Goal: Information Seeking & Learning: Learn about a topic

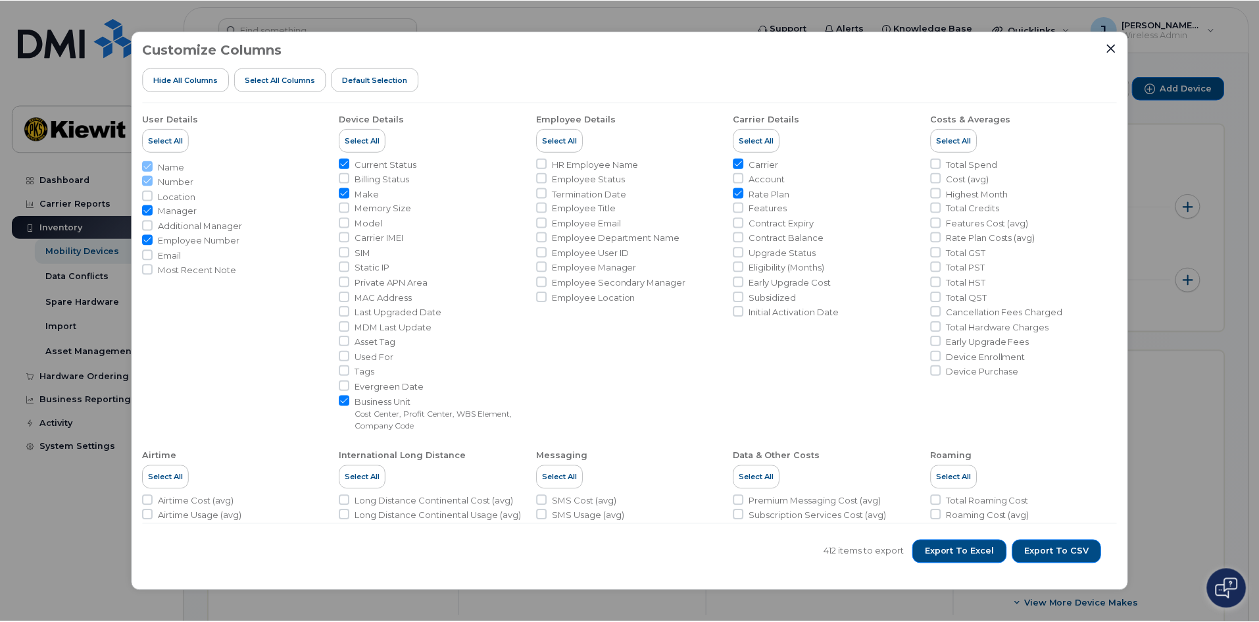
scroll to position [329, 0]
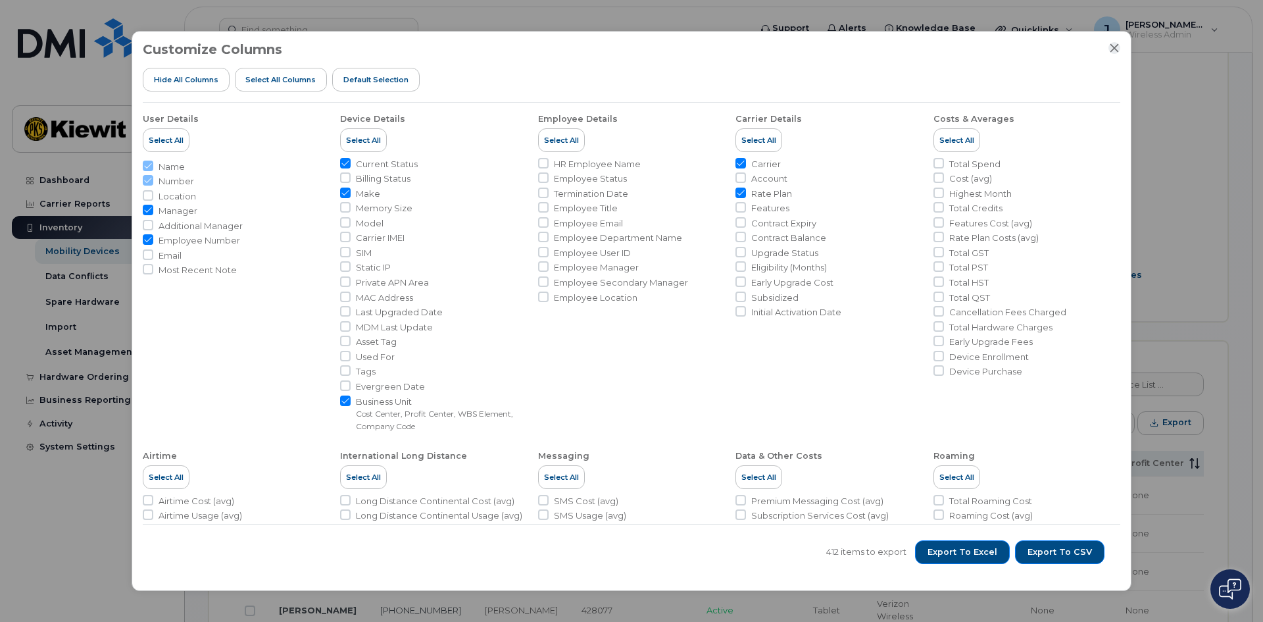
click at [1108, 48] on button "Close" at bounding box center [1114, 48] width 12 height 12
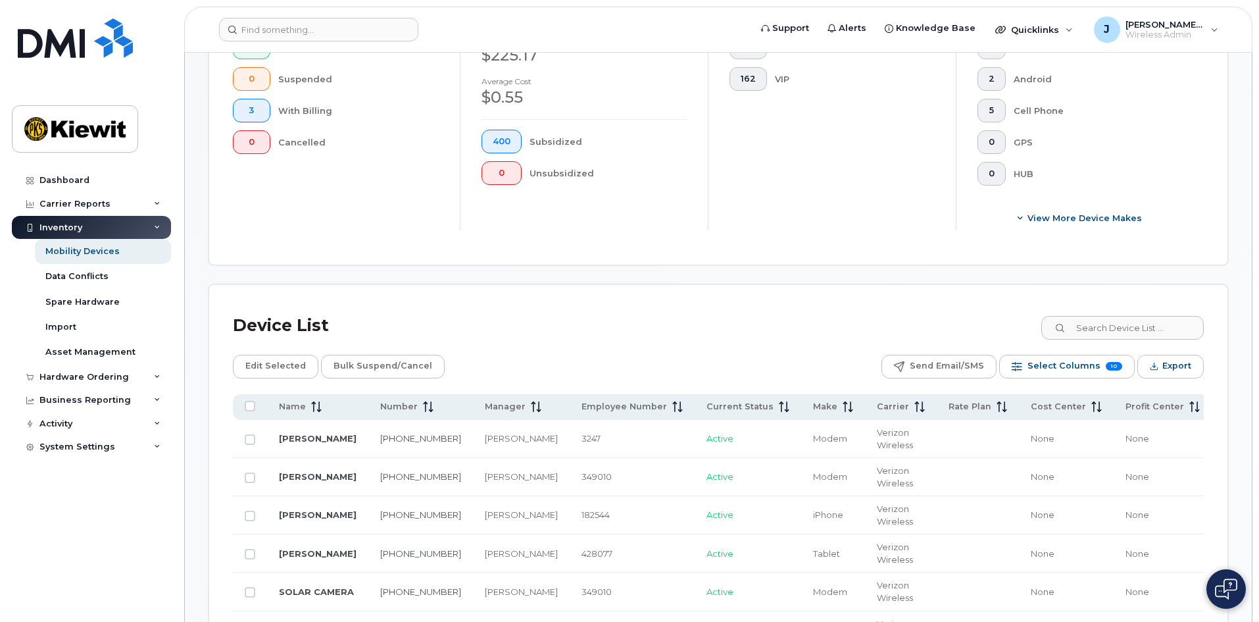
scroll to position [460, 0]
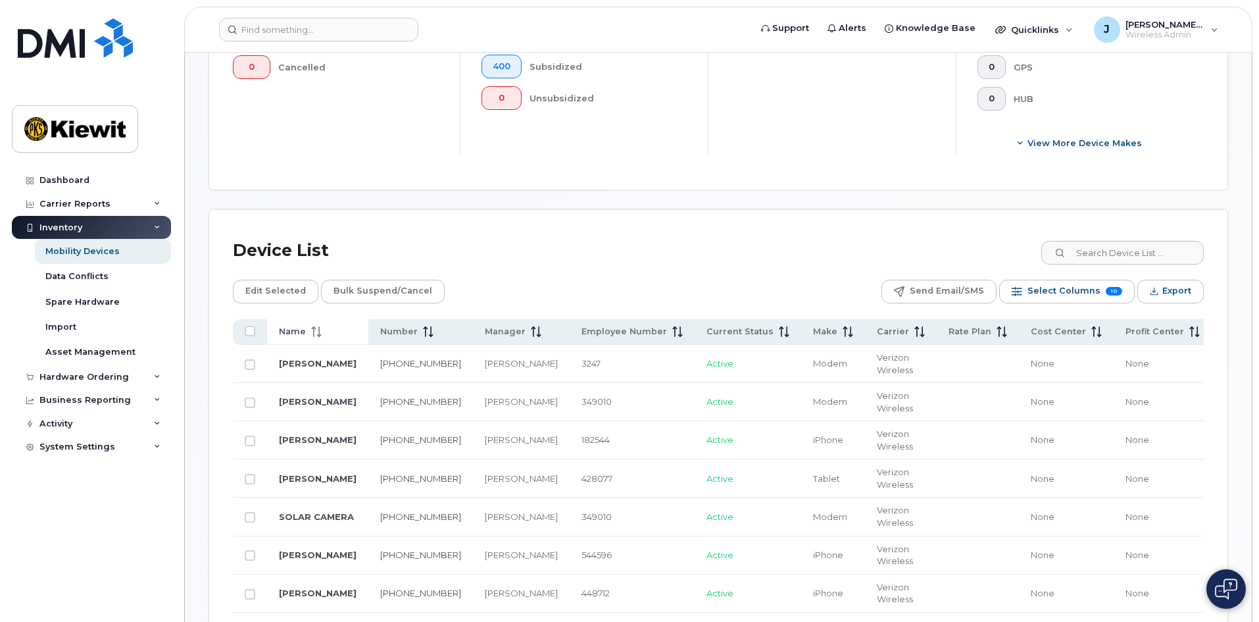
click at [327, 330] on div "Name" at bounding box center [318, 332] width 78 height 12
click at [323, 335] on div "Name" at bounding box center [318, 332] width 78 height 12
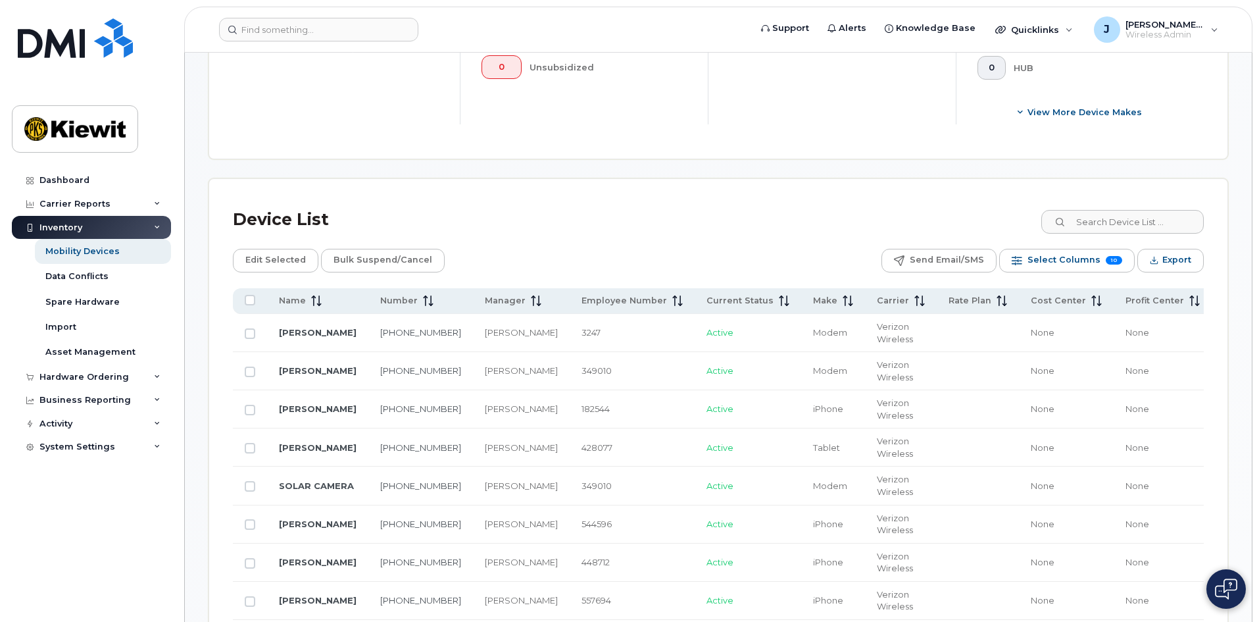
scroll to position [468, 0]
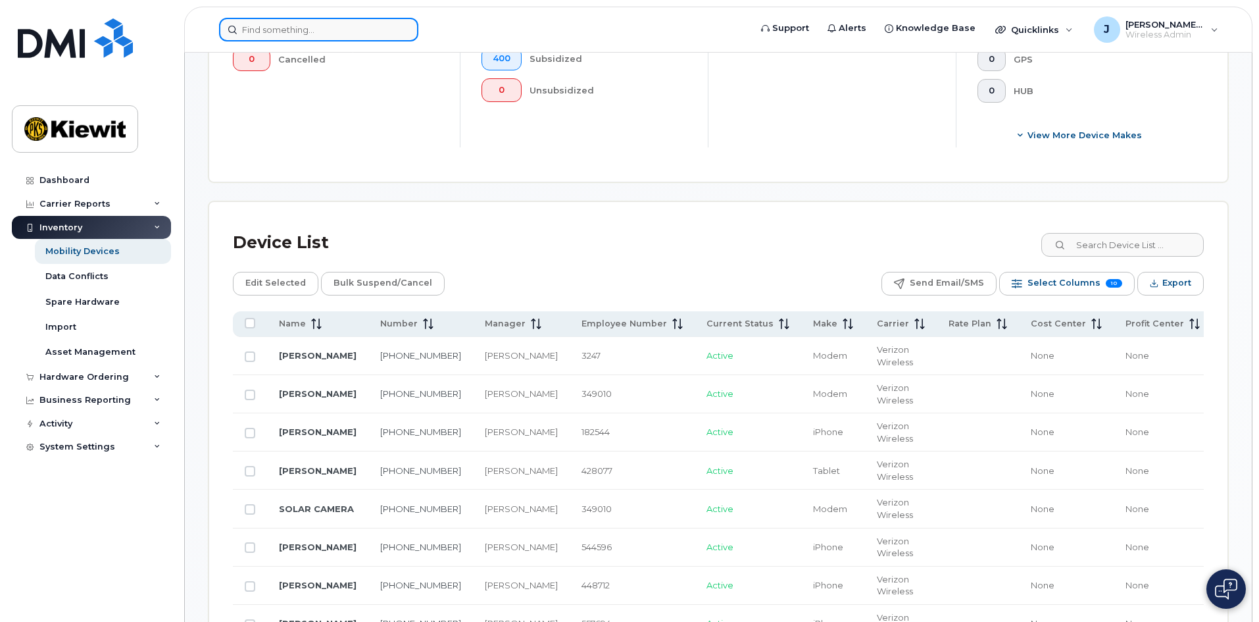
click at [332, 28] on input at bounding box center [318, 30] width 199 height 24
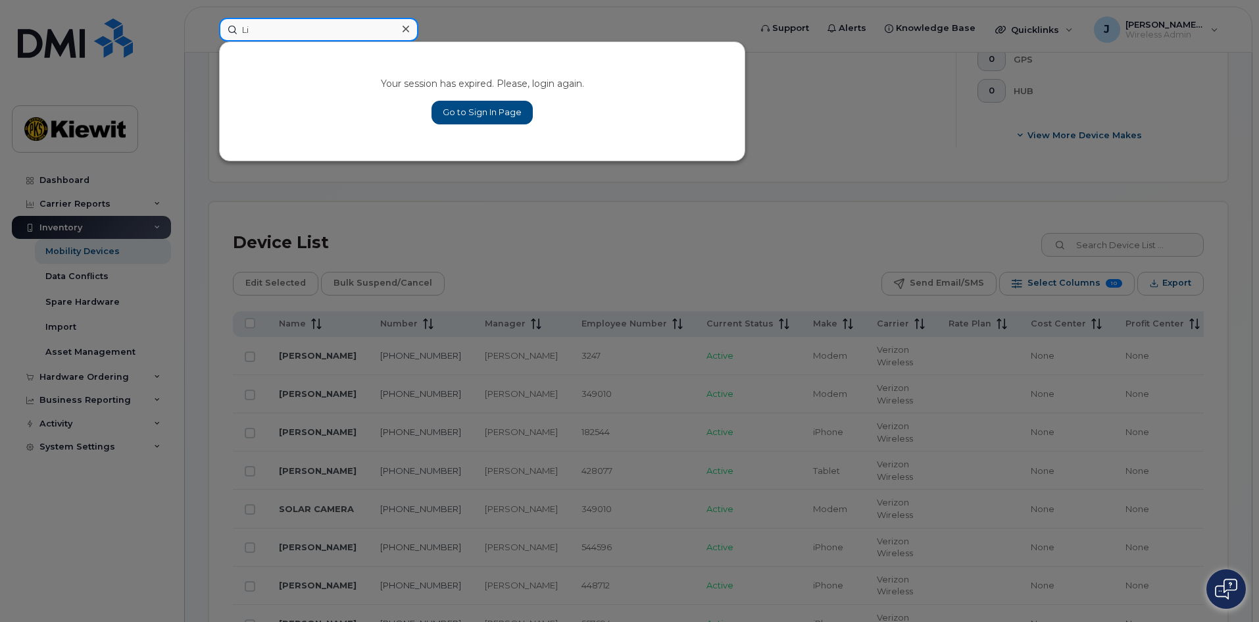
type input "L"
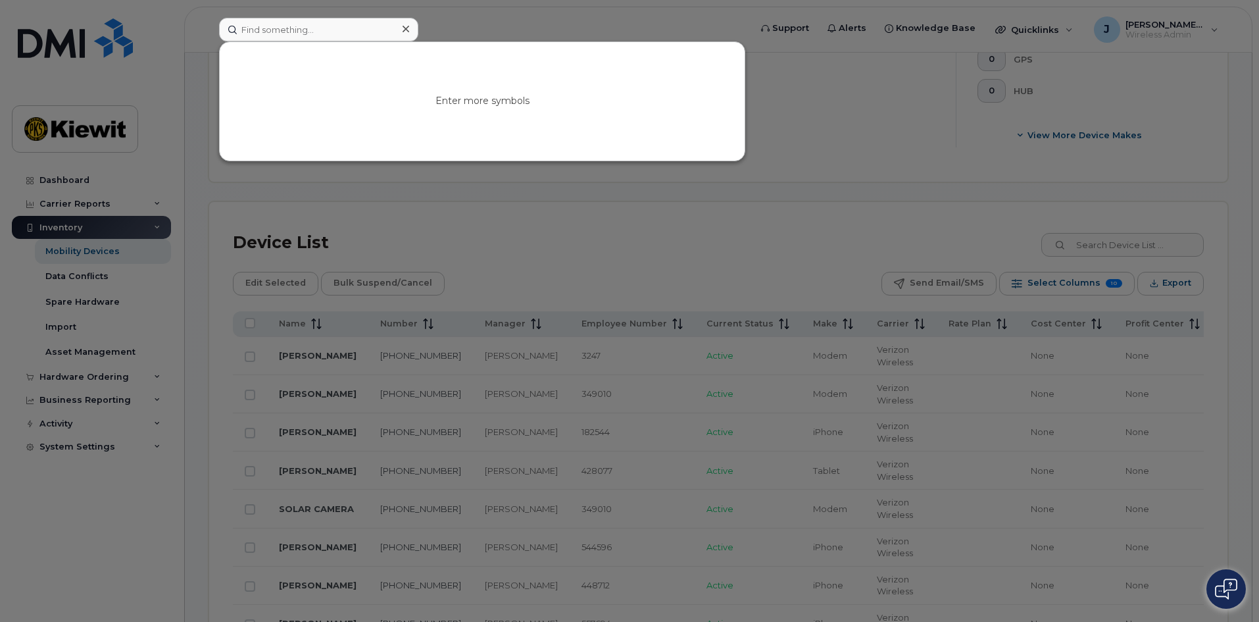
click at [562, 335] on div at bounding box center [629, 311] width 1259 height 622
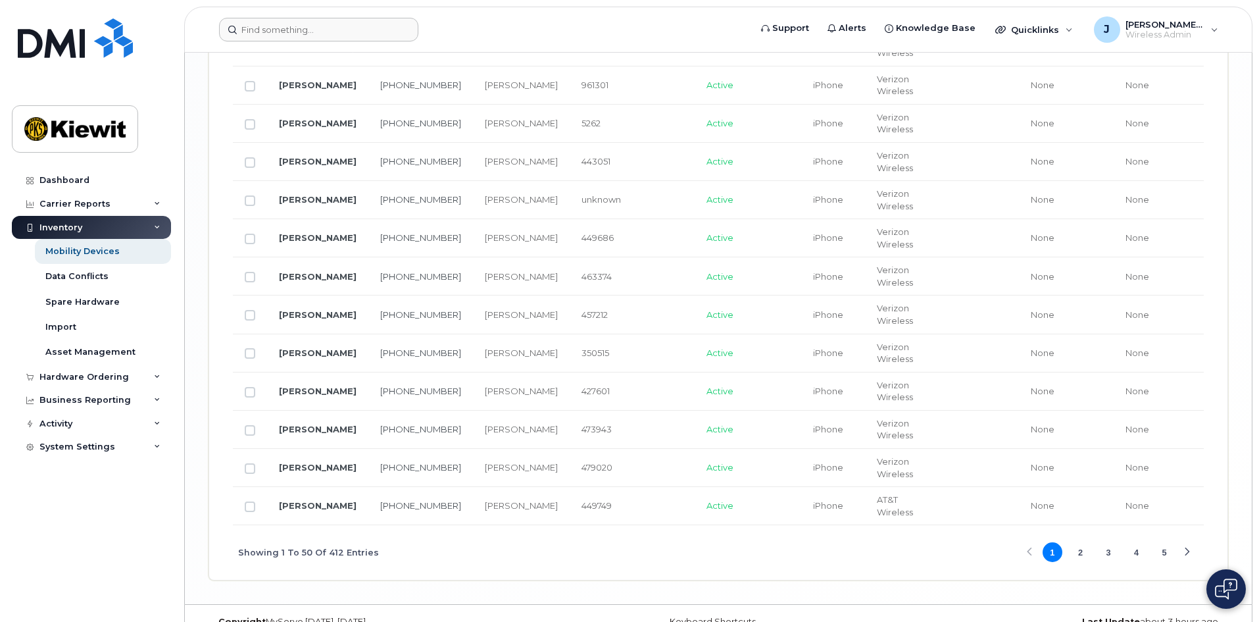
scroll to position [2244, 0]
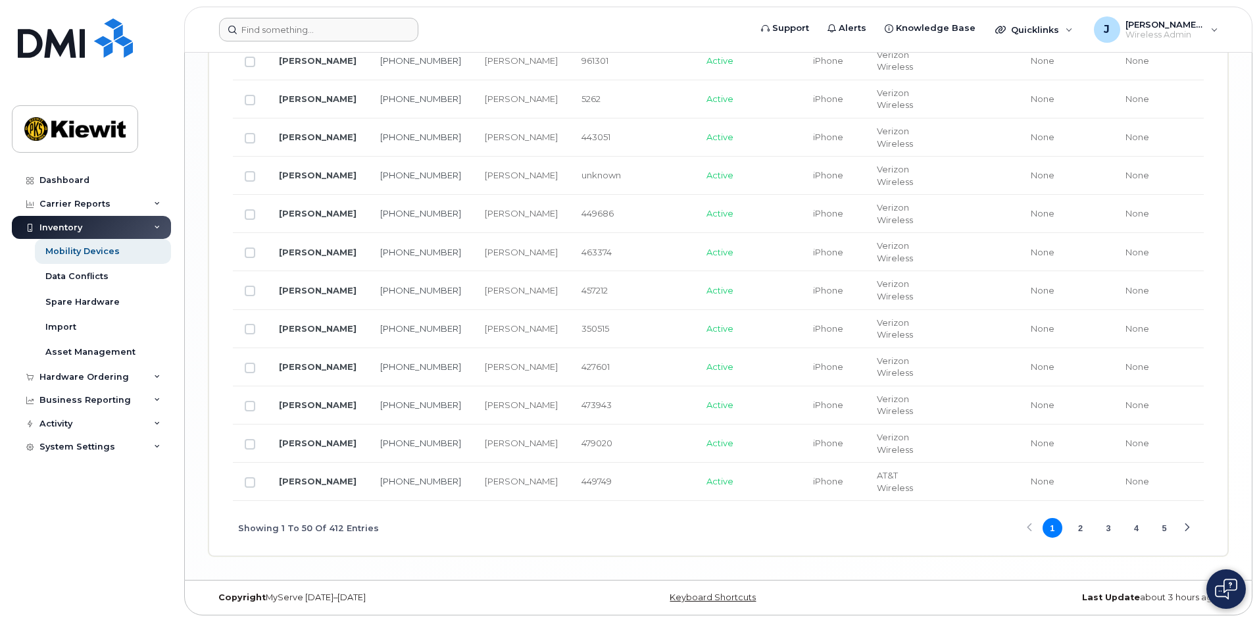
click at [1079, 524] on button "2" at bounding box center [1080, 528] width 20 height 20
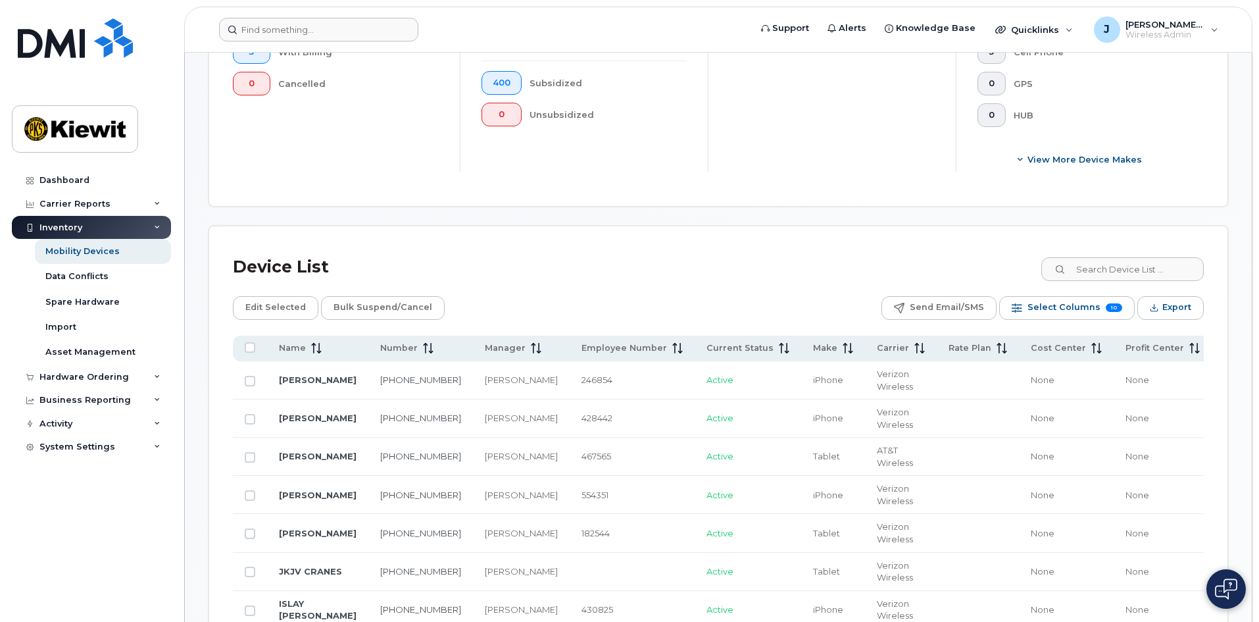
scroll to position [247, 0]
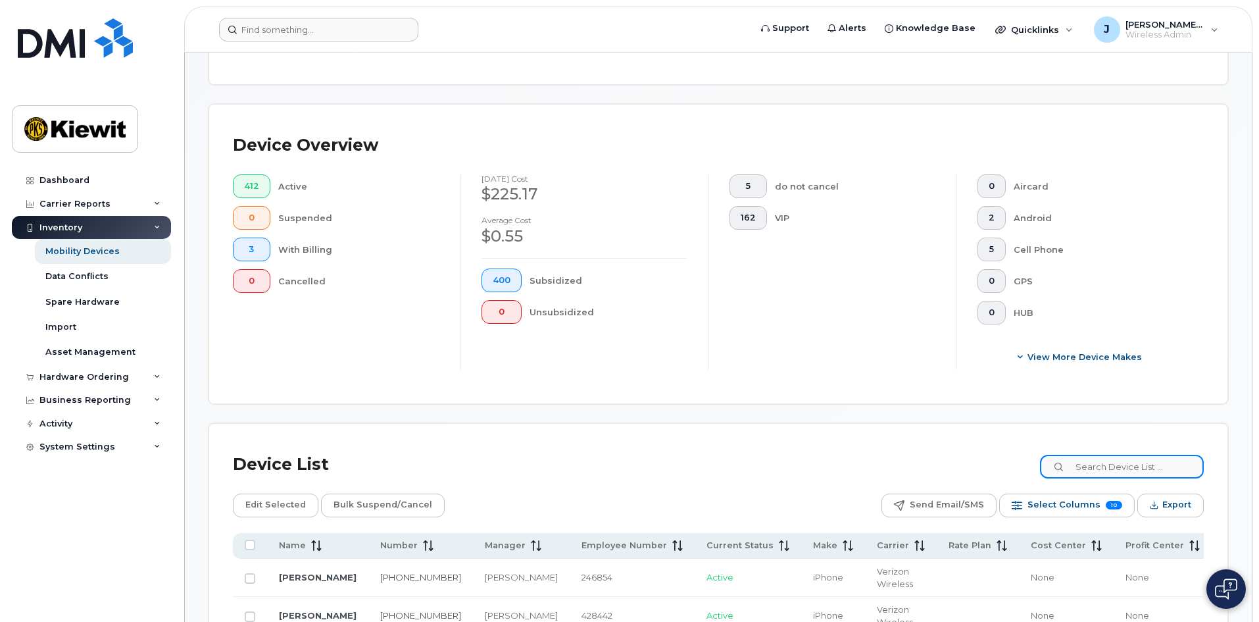
click at [1114, 468] on input at bounding box center [1122, 467] width 164 height 24
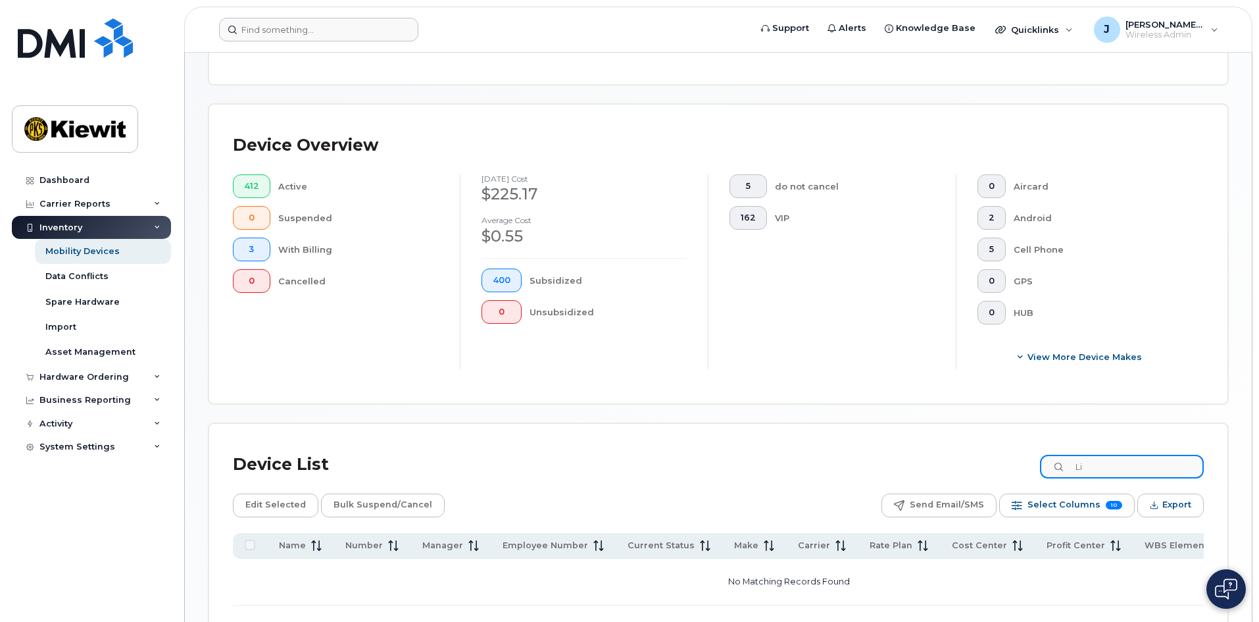
type input "L"
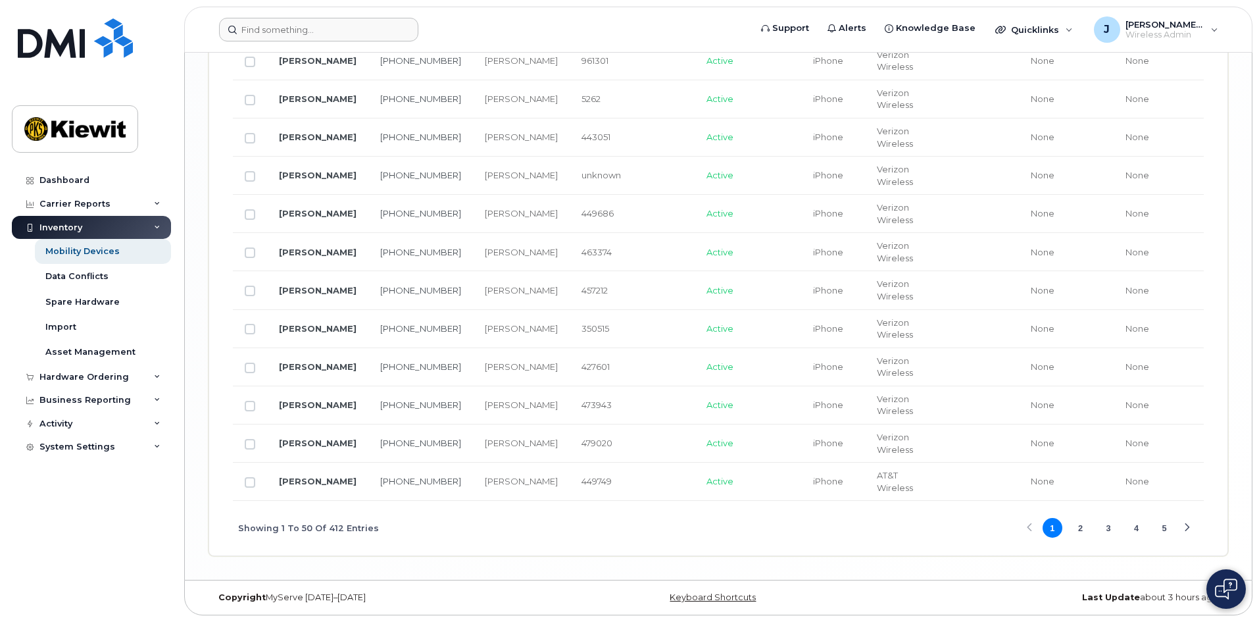
scroll to position [2244, 0]
click at [1105, 525] on button "3" at bounding box center [1108, 528] width 20 height 20
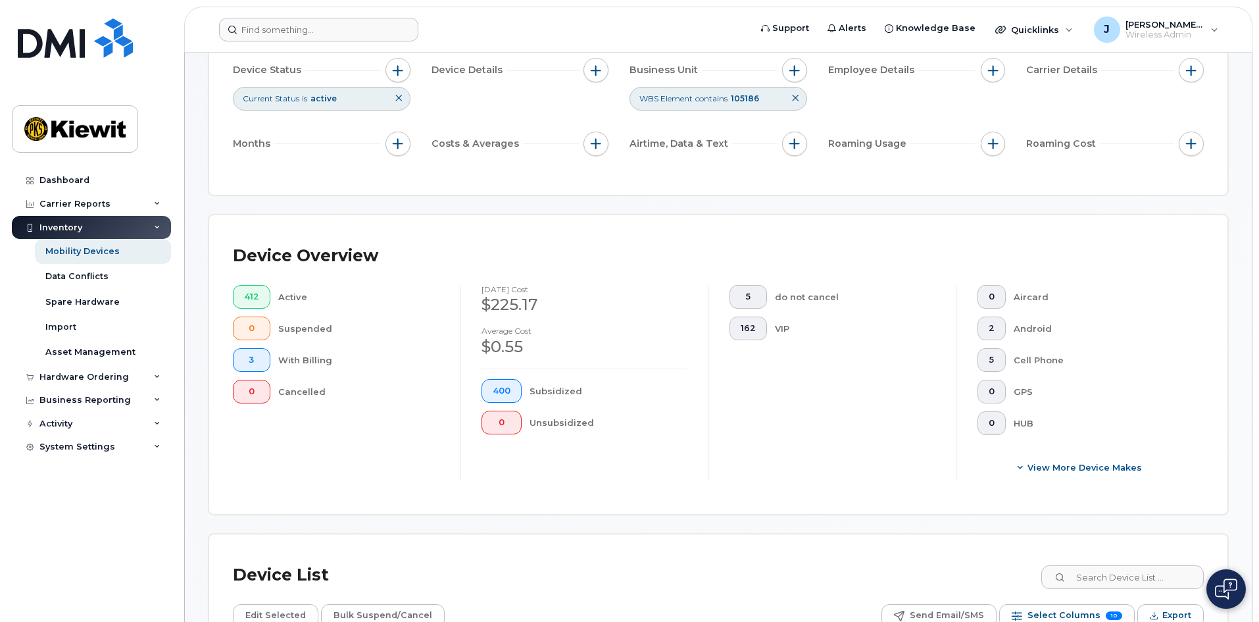
scroll to position [0, 0]
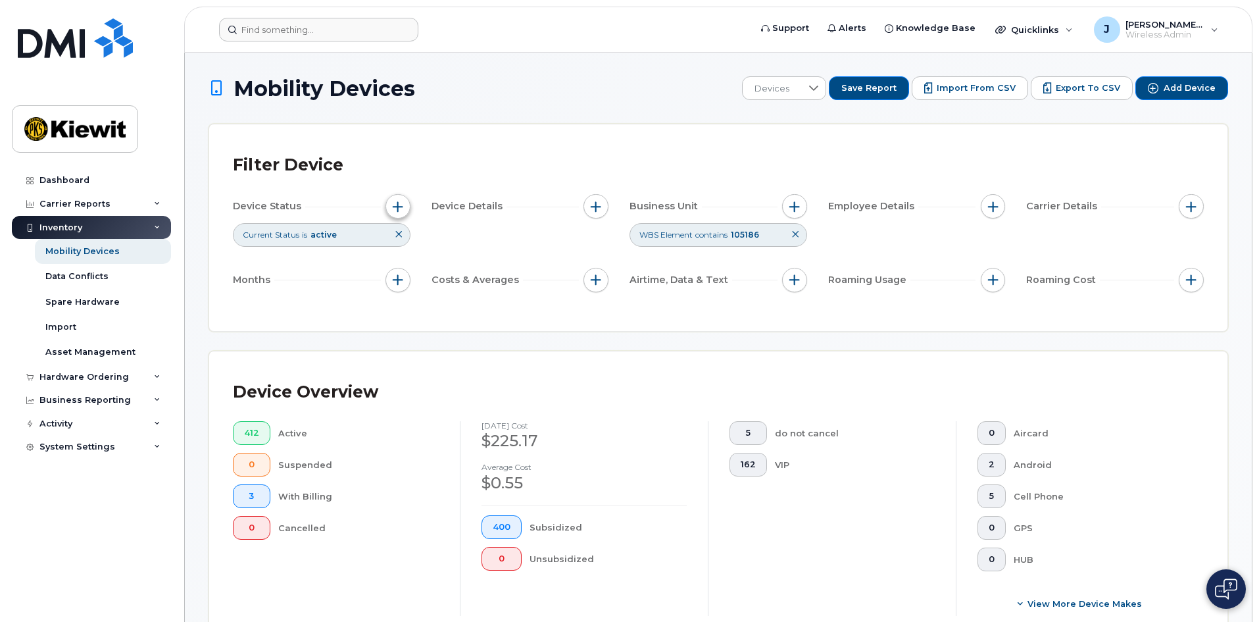
click at [406, 206] on button "button" at bounding box center [397, 206] width 25 height 25
click at [985, 208] on button "button" at bounding box center [993, 206] width 25 height 25
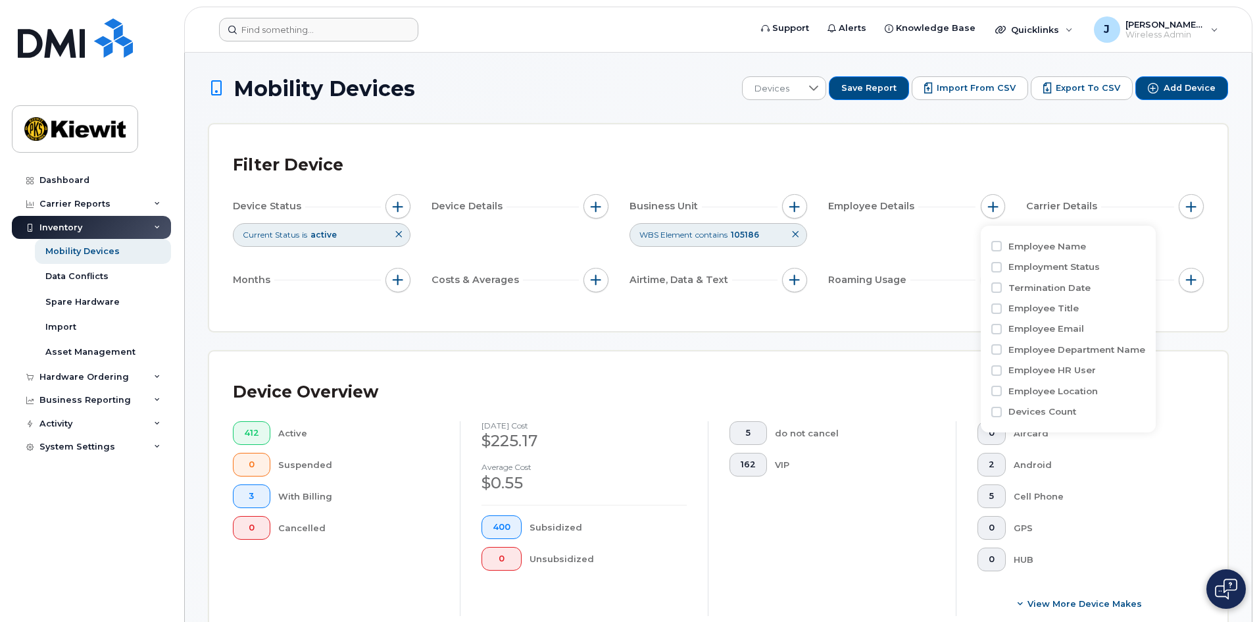
click at [1026, 248] on label "Employee Name" at bounding box center [1047, 246] width 78 height 12
click at [1002, 248] on input "Employee Name" at bounding box center [996, 246] width 11 height 11
checkbox input "true"
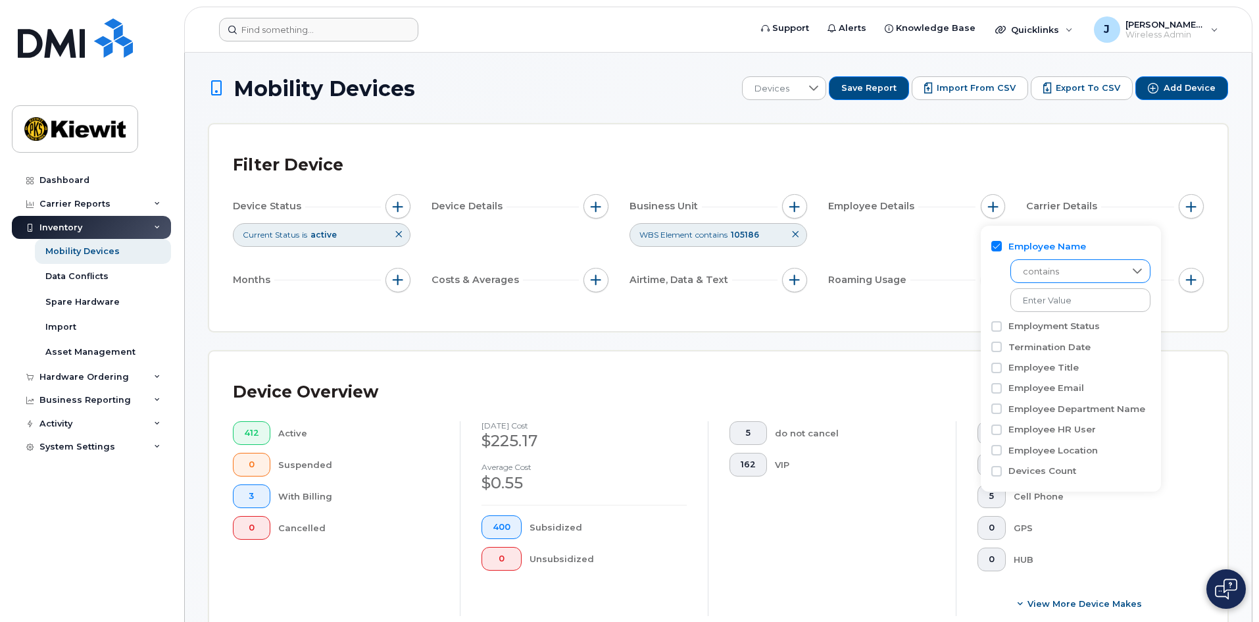
click at [1051, 277] on span "contains" at bounding box center [1068, 272] width 114 height 24
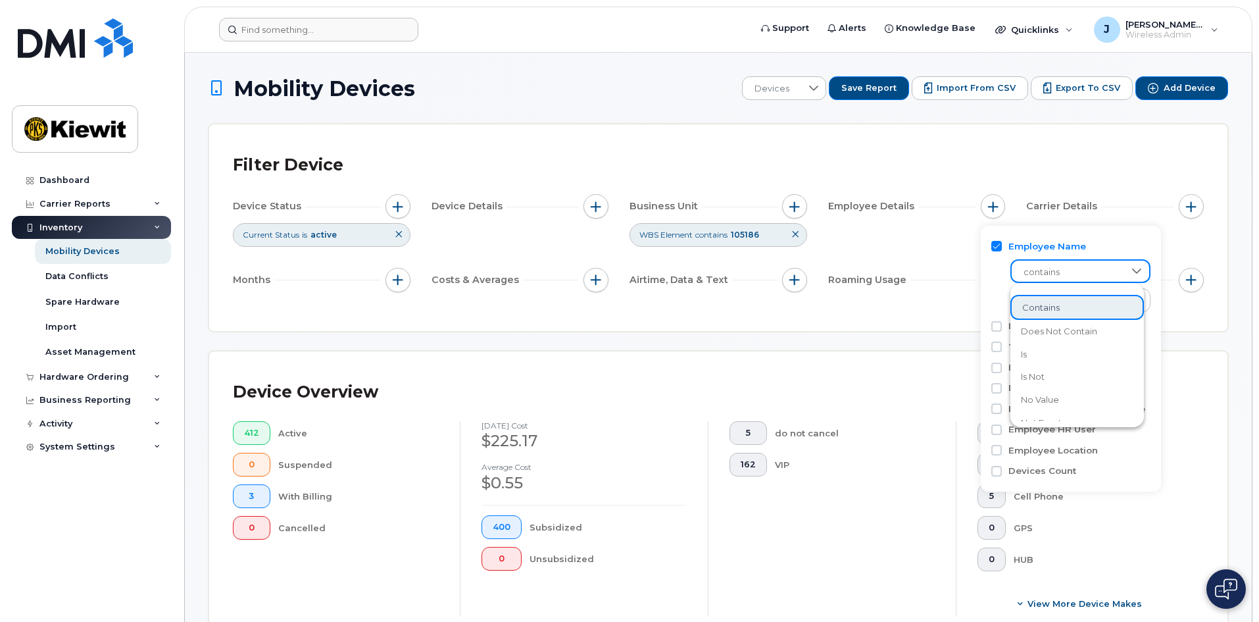
click at [1060, 308] on span "contains" at bounding box center [1040, 307] width 37 height 12
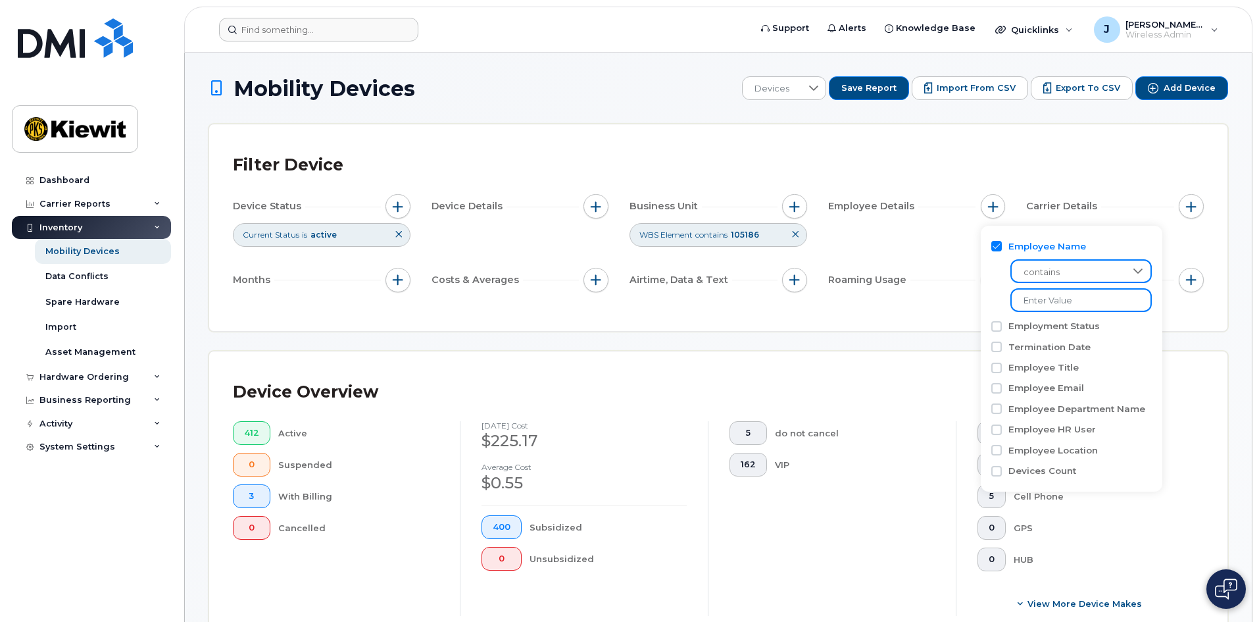
click at [1060, 301] on input at bounding box center [1080, 300] width 141 height 24
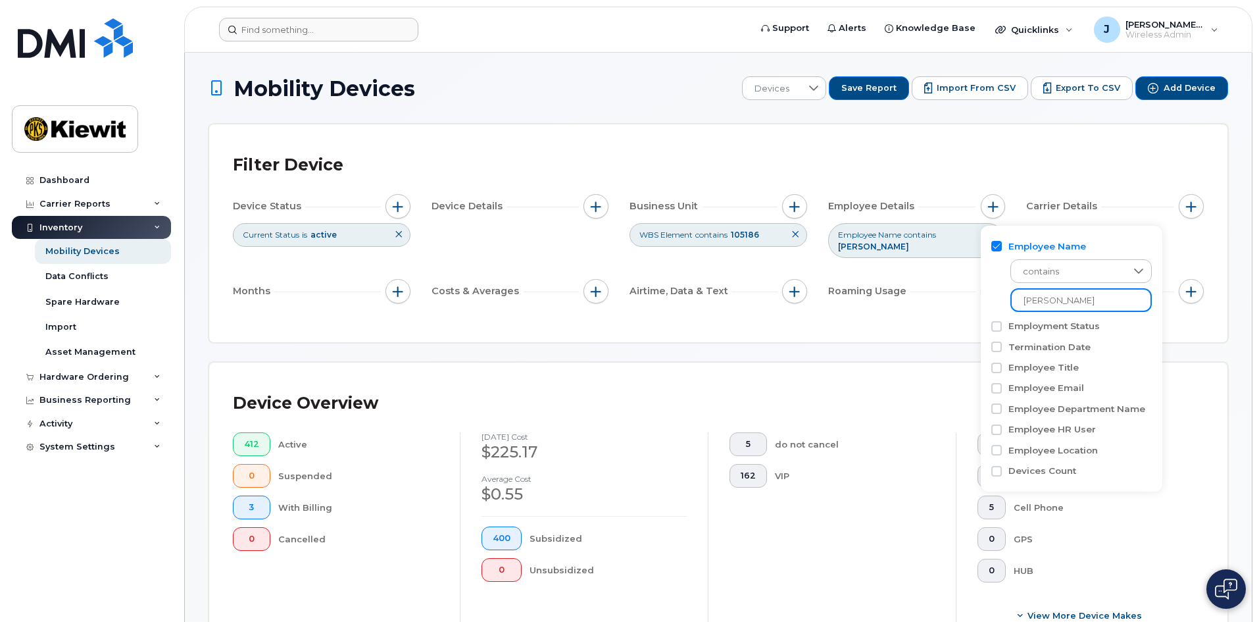
type input "Lilia"
click at [962, 323] on div "Filter Device Device Status Current Status is active Device Details Business Un…" at bounding box center [718, 233] width 1018 height 218
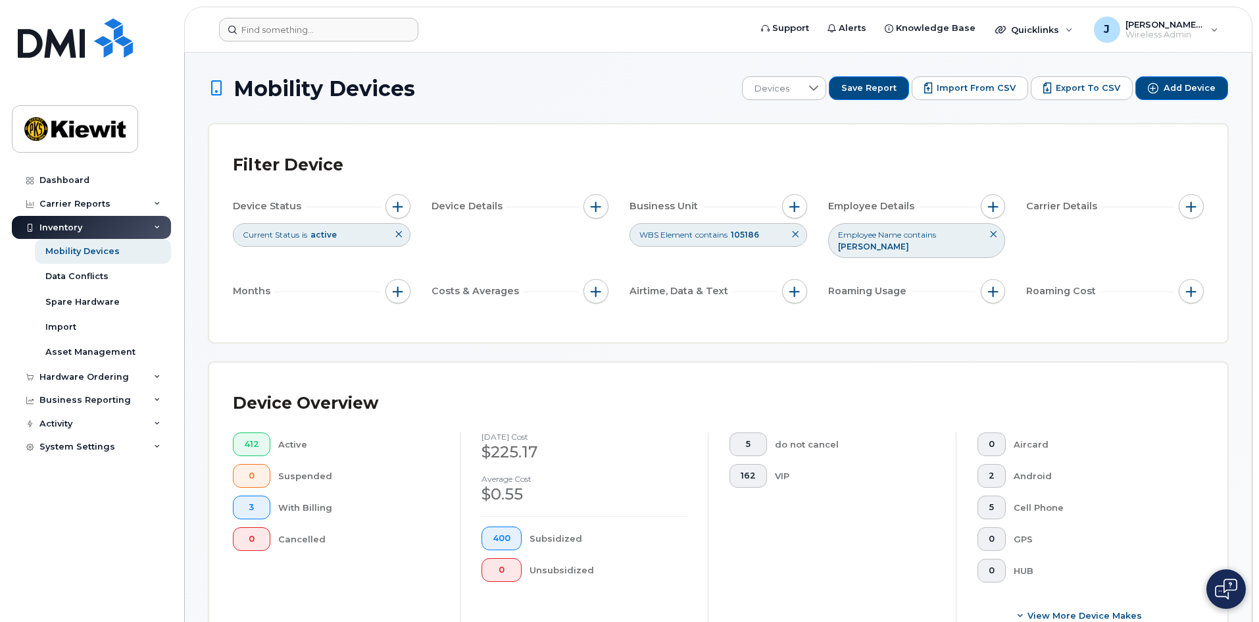
click at [993, 236] on icon at bounding box center [993, 234] width 8 height 8
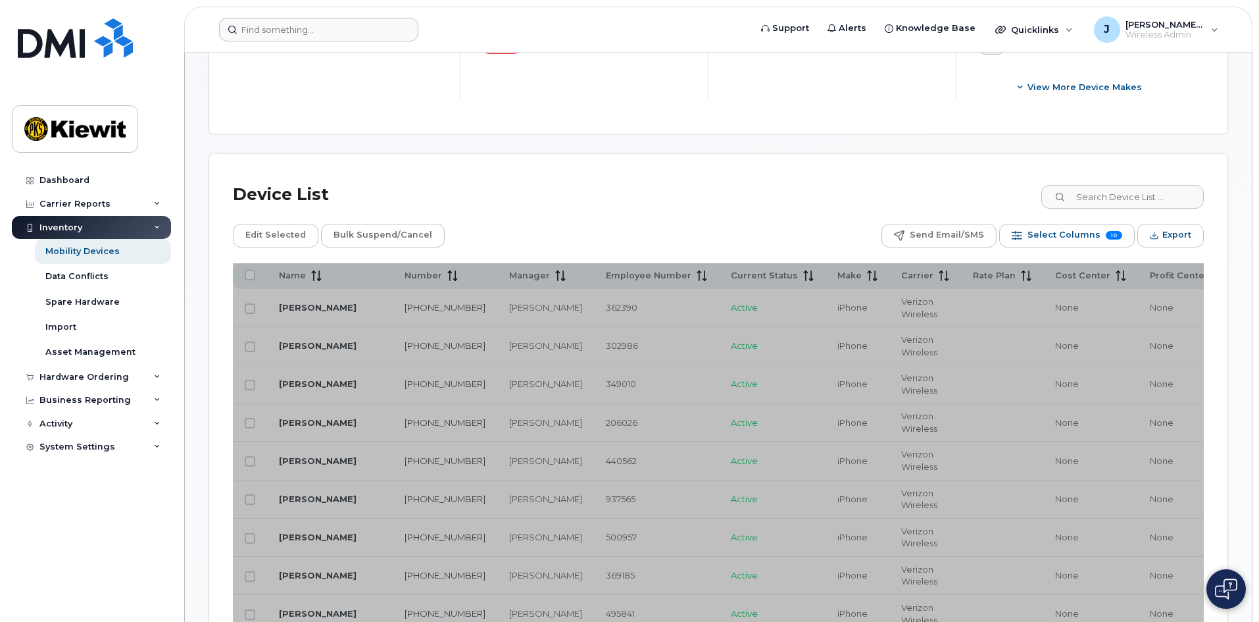
scroll to position [329, 0]
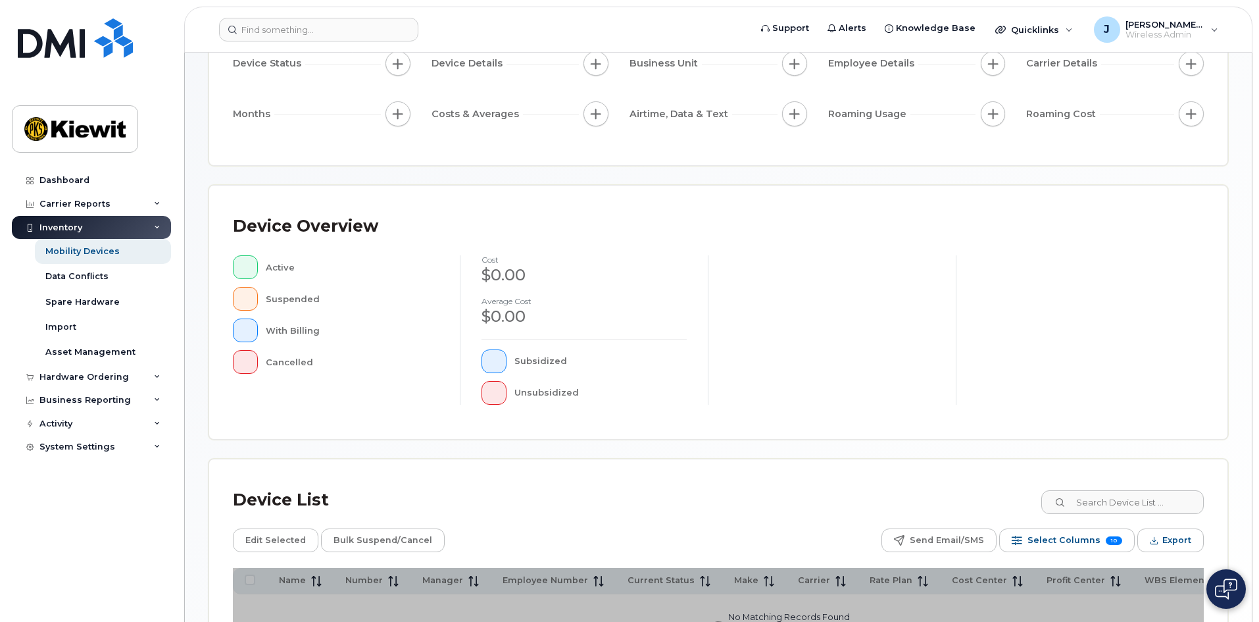
scroll to position [24, 0]
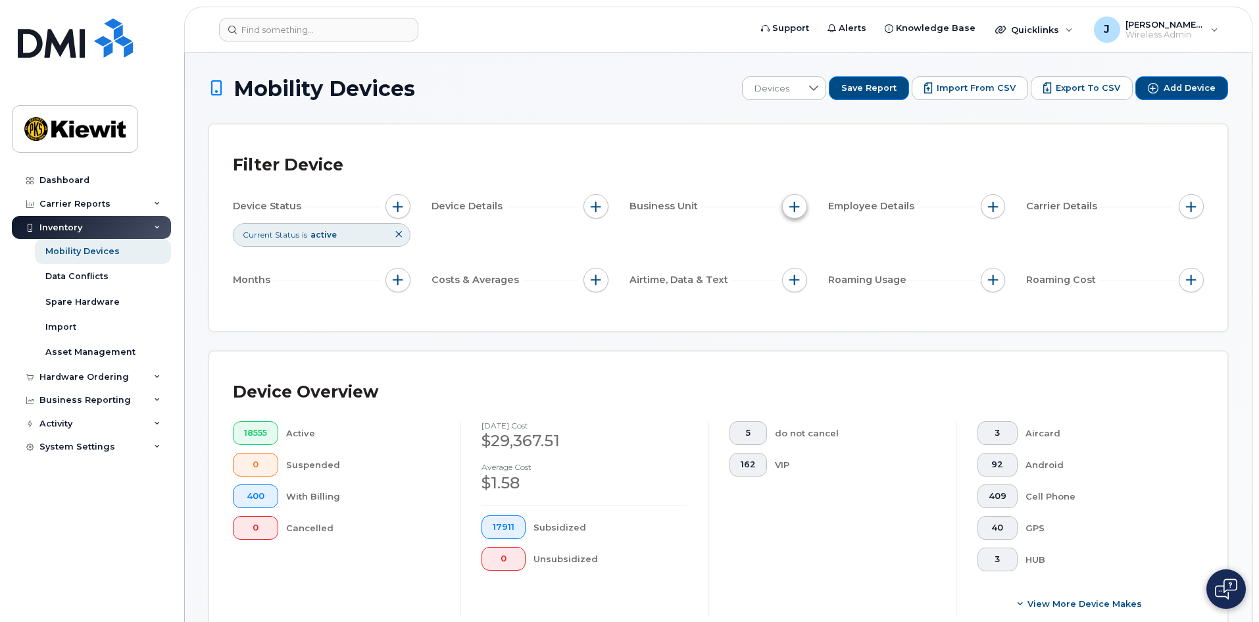
click at [793, 211] on span "button" at bounding box center [794, 206] width 11 height 11
click at [833, 260] on div "Cost Center" at bounding box center [842, 267] width 98 height 20
click at [802, 266] on input "Cost Center" at bounding box center [798, 267] width 11 height 11
checkbox input "true"
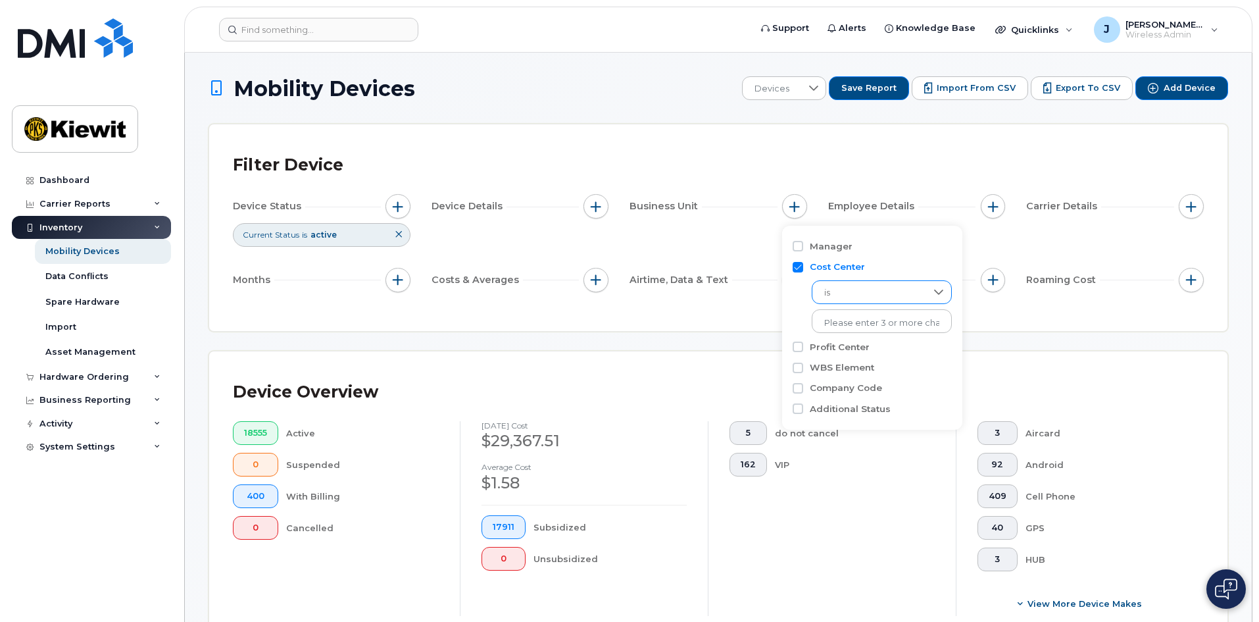
click at [835, 289] on span "is" at bounding box center [869, 293] width 114 height 24
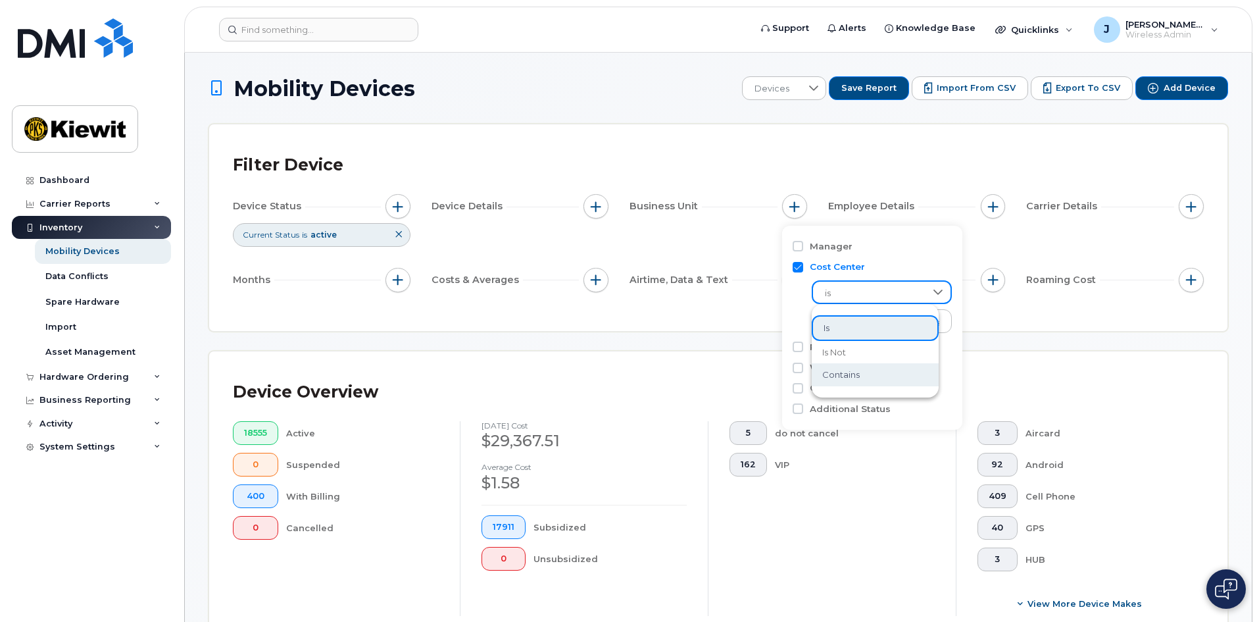
click at [862, 370] on li "contains" at bounding box center [875, 374] width 127 height 23
click at [845, 324] on input "text" at bounding box center [882, 321] width 141 height 24
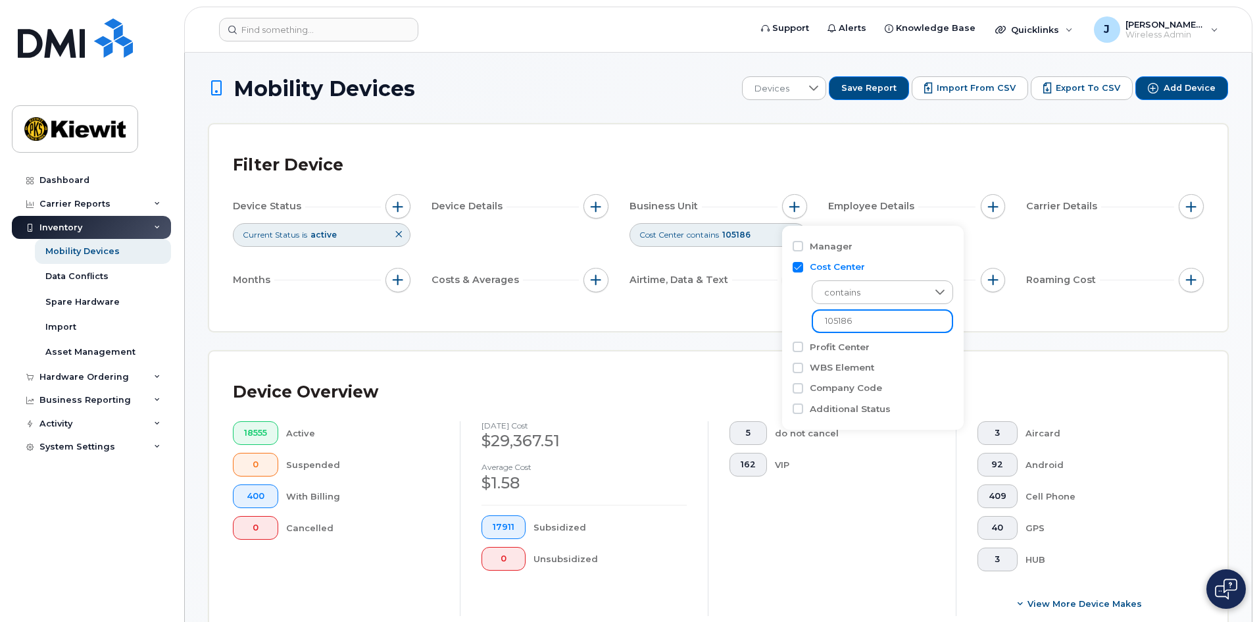
type input "105186"
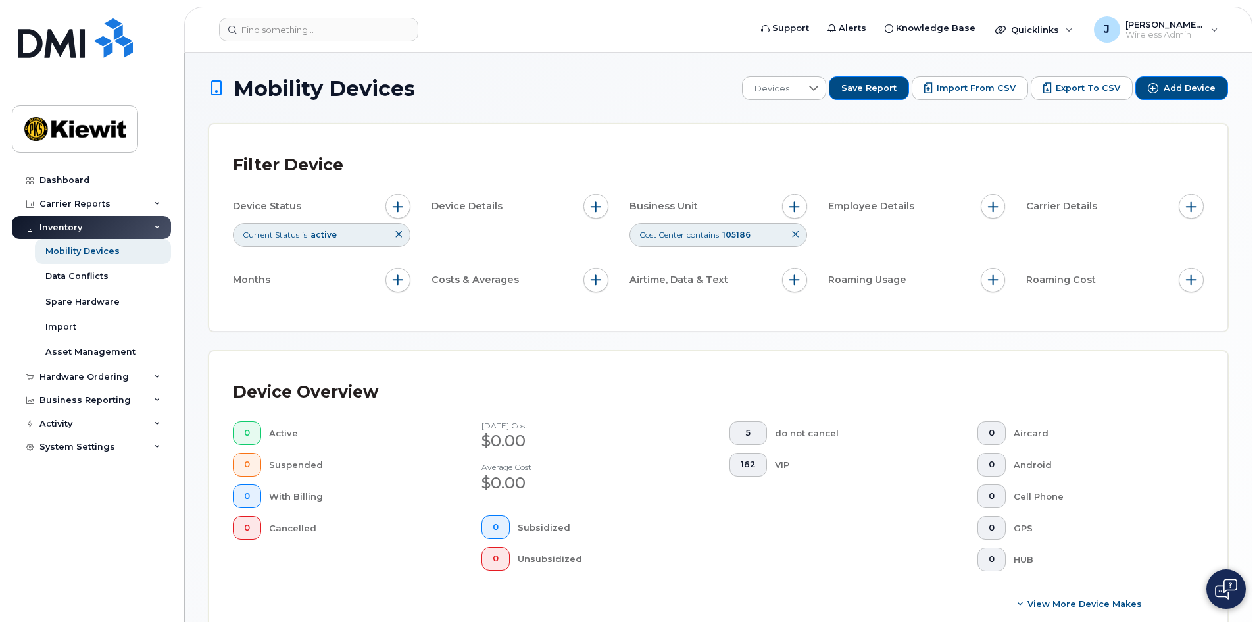
click at [794, 234] on icon at bounding box center [795, 234] width 8 height 8
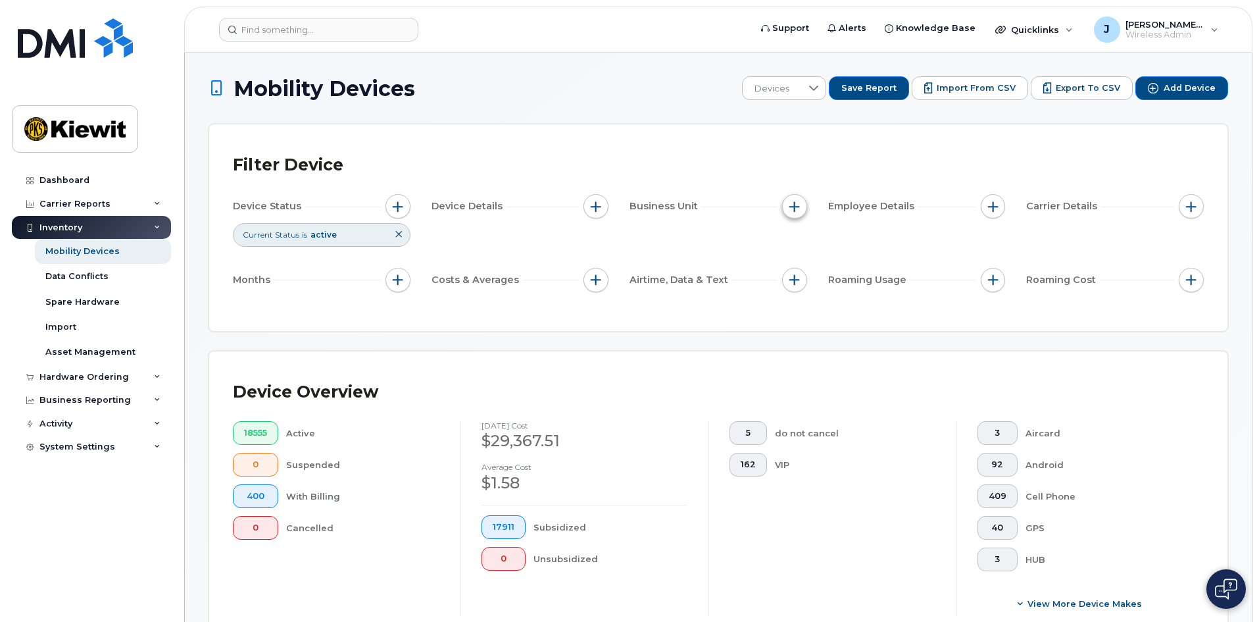
click at [796, 212] on button "button" at bounding box center [794, 206] width 25 height 25
click at [863, 309] on label "WBS Element" at bounding box center [842, 308] width 64 height 12
click at [803, 309] on input "WBS Element" at bounding box center [798, 308] width 11 height 11
checkbox input "true"
click at [838, 339] on span "is" at bounding box center [869, 334] width 114 height 24
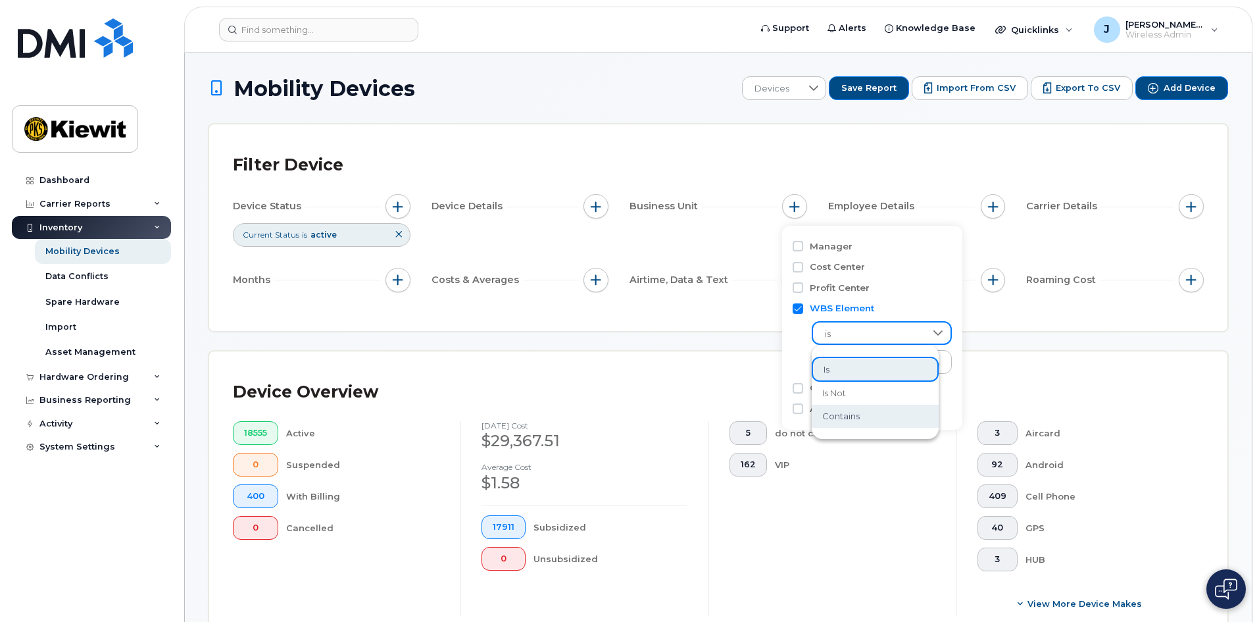
click at [873, 414] on li "contains" at bounding box center [875, 416] width 127 height 23
click at [847, 367] on input "text" at bounding box center [882, 362] width 141 height 24
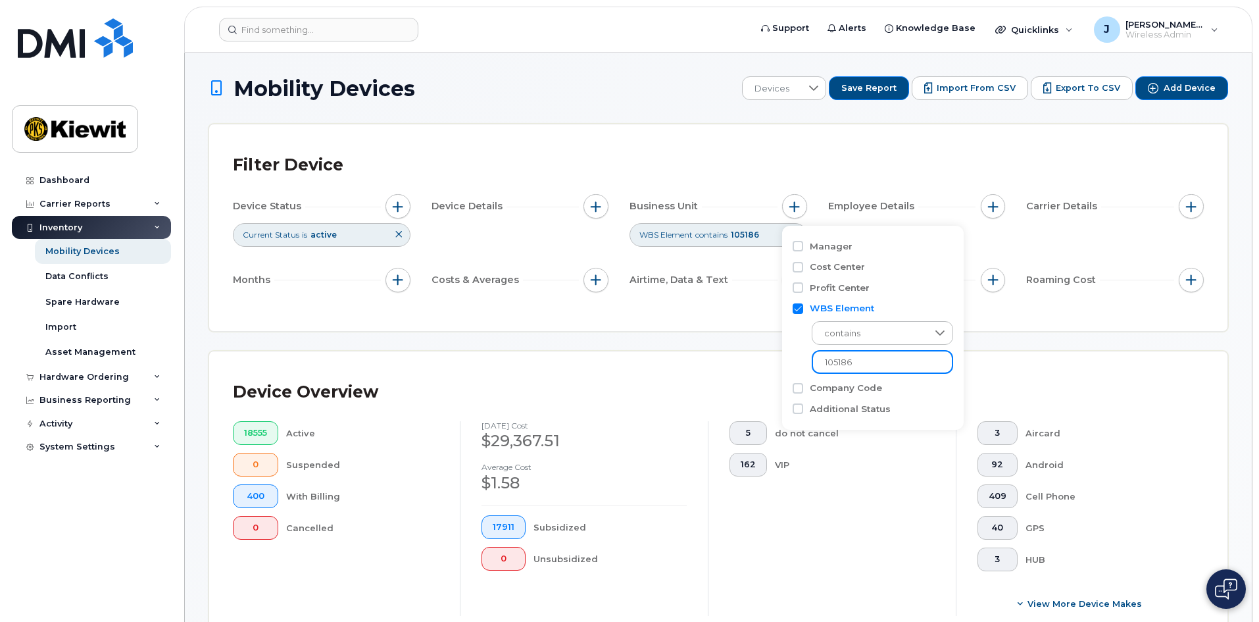
type input "105186"
click at [977, 357] on div "Device Overview 408 Active 0 Suspended 3 With Billing 0 Cancelled [DATE] cost $…" at bounding box center [718, 500] width 1018 height 299
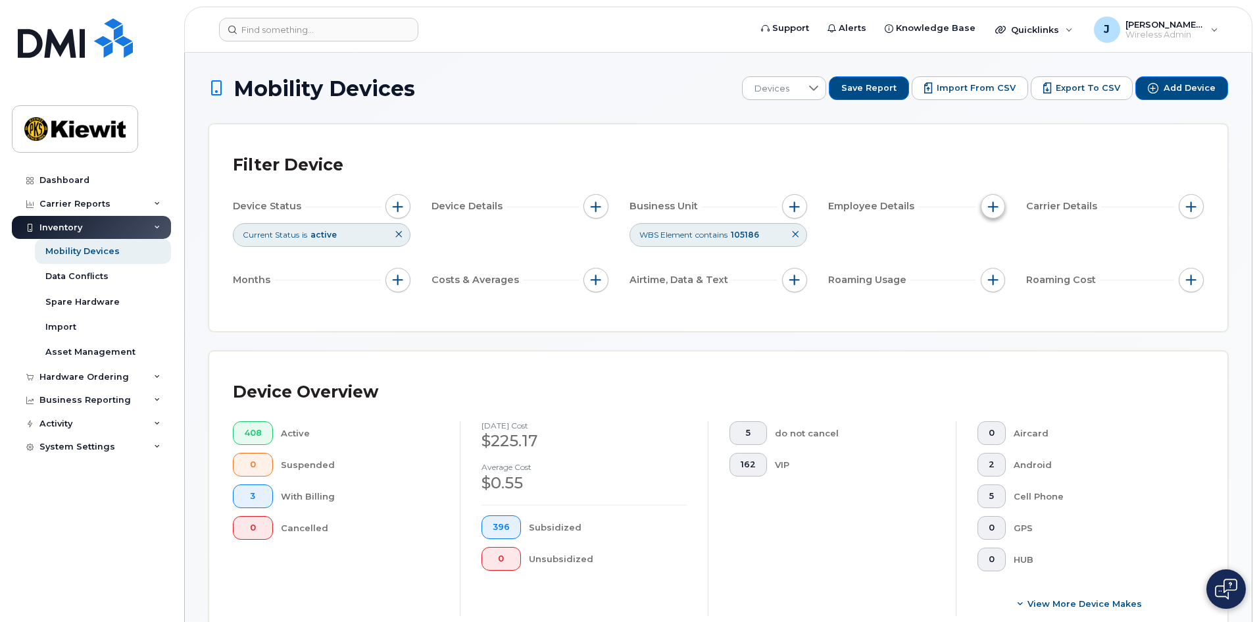
click at [994, 212] on button "button" at bounding box center [993, 206] width 25 height 25
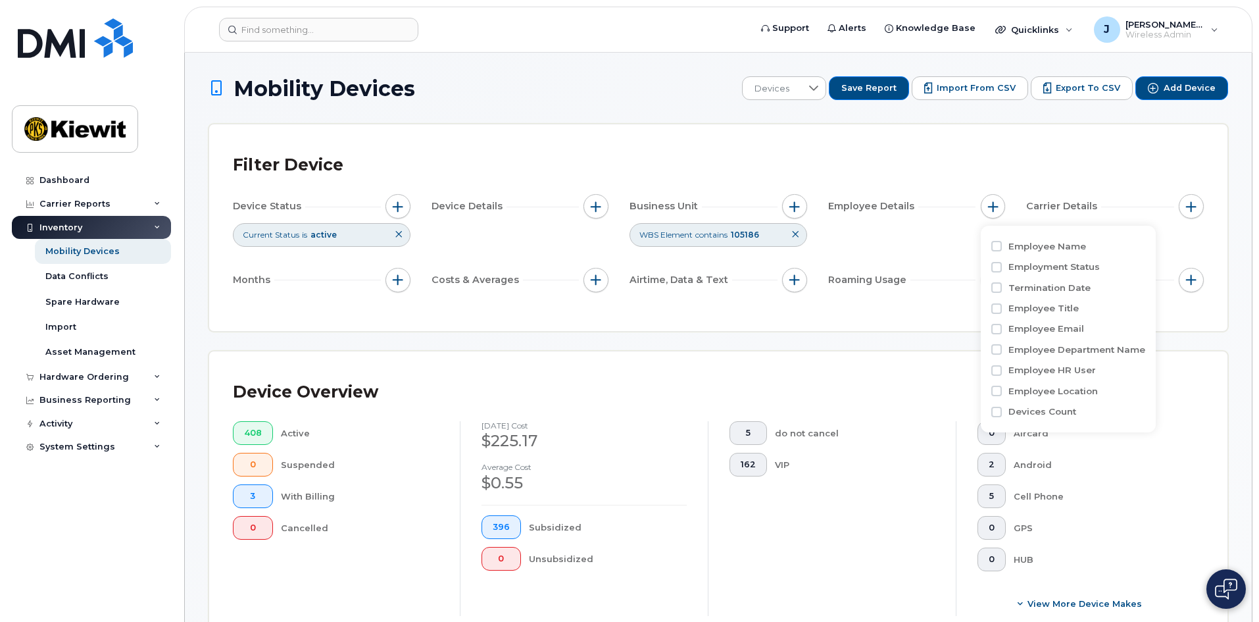
click at [931, 230] on div "Device Status Current Status is active Device Details Business Unit WBS Element…" at bounding box center [718, 245] width 971 height 103
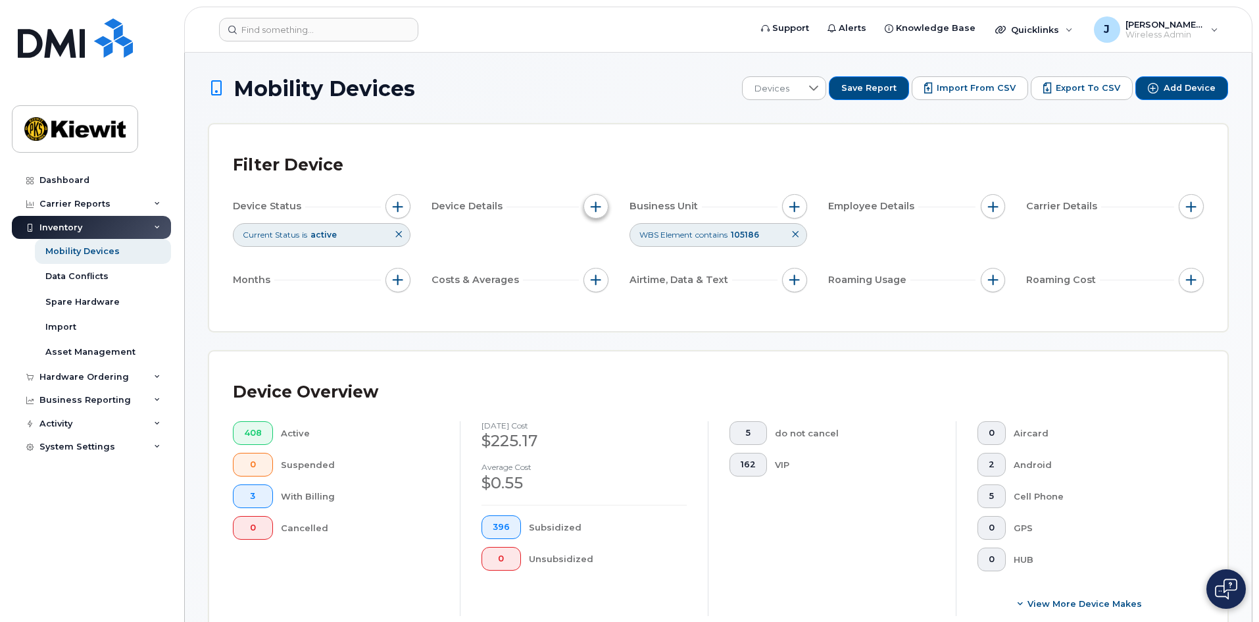
click at [591, 203] on span "button" at bounding box center [596, 206] width 11 height 11
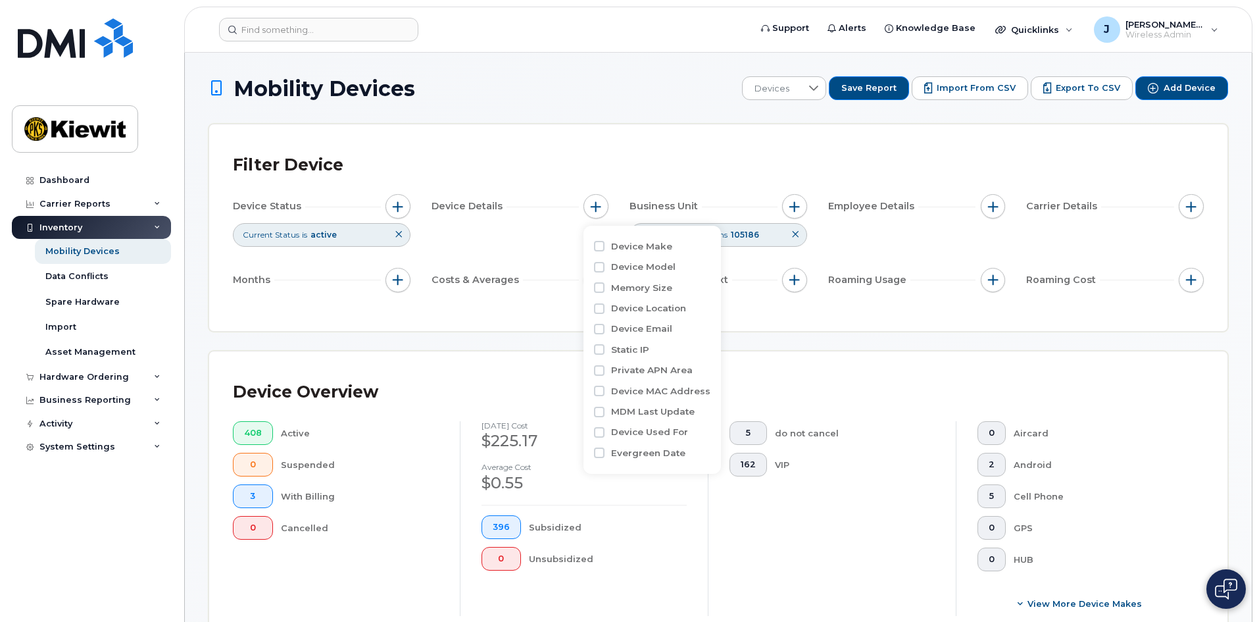
click at [924, 239] on div "Device Status Current Status is active Device Details Business Unit WBS Element…" at bounding box center [718, 245] width 971 height 103
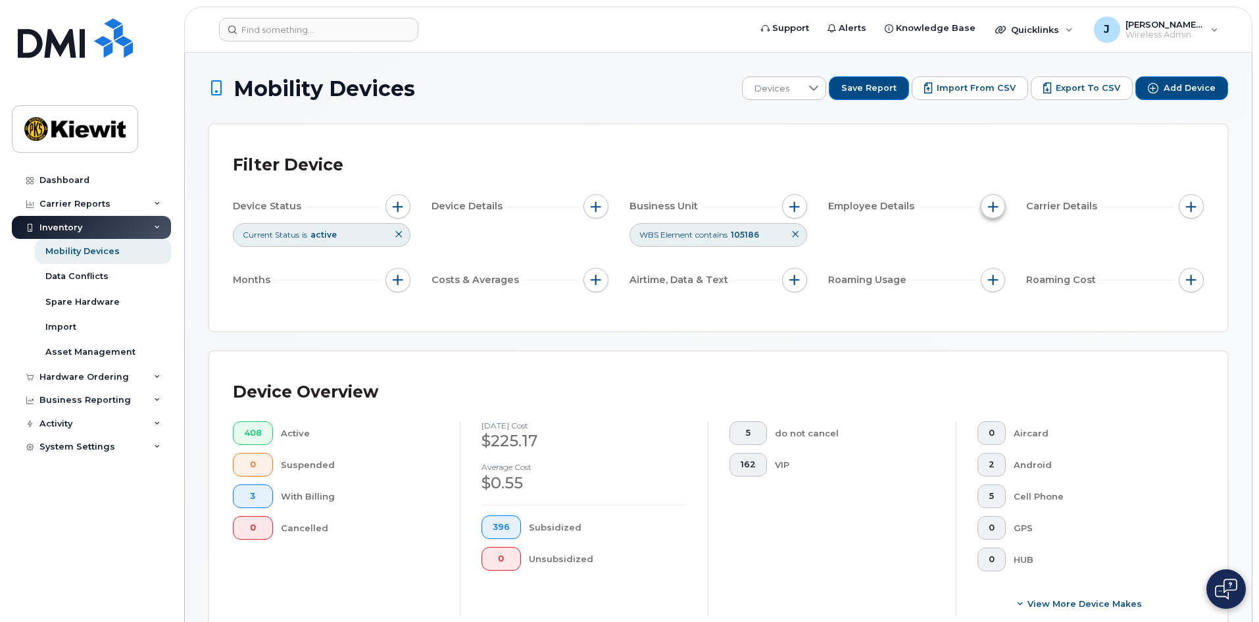
click at [996, 206] on span "button" at bounding box center [993, 206] width 11 height 11
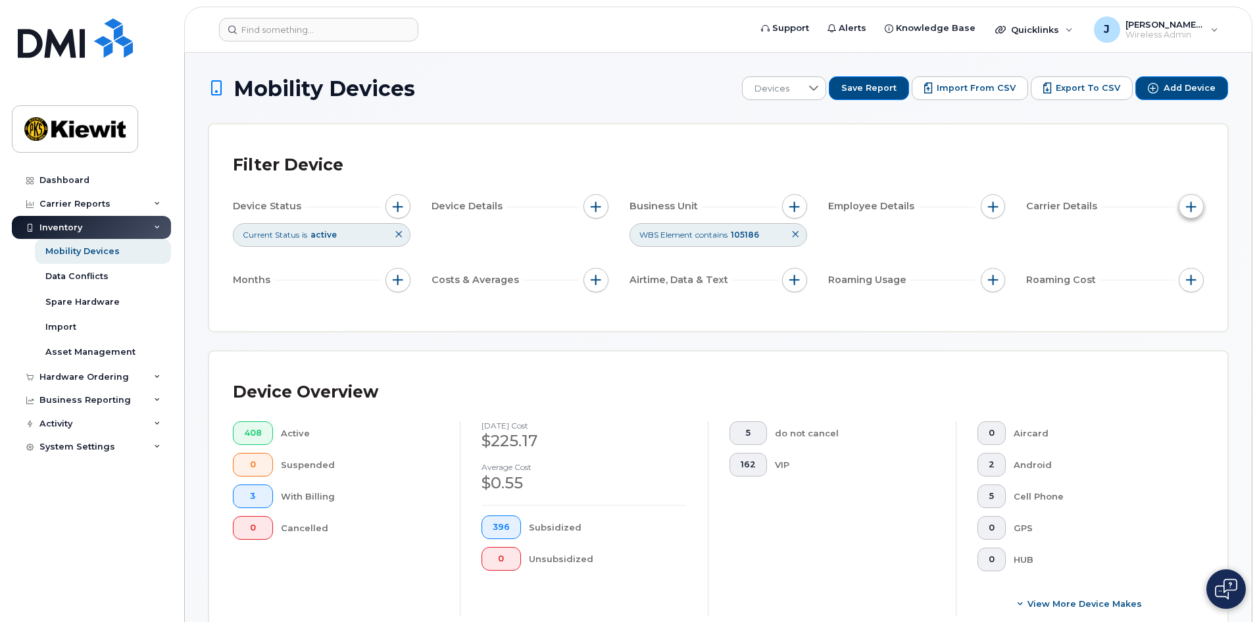
click at [1191, 204] on span "button" at bounding box center [1191, 206] width 11 height 11
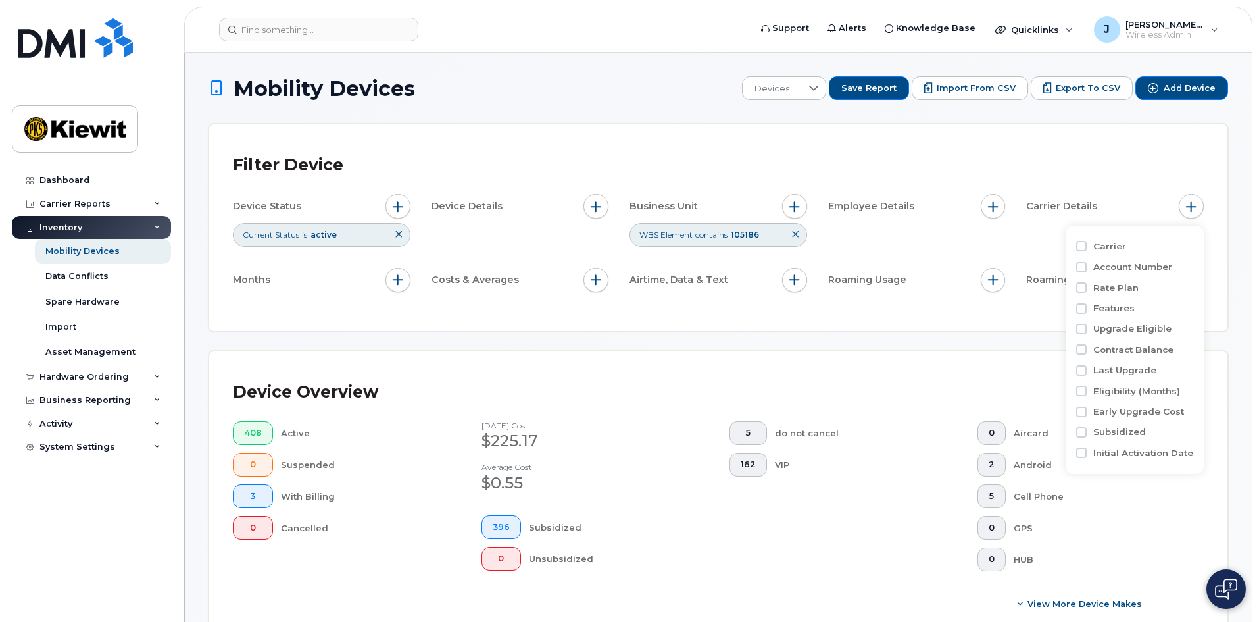
click at [975, 314] on div "Filter Device Device Status Current Status is active Device Details Business Un…" at bounding box center [718, 227] width 1018 height 207
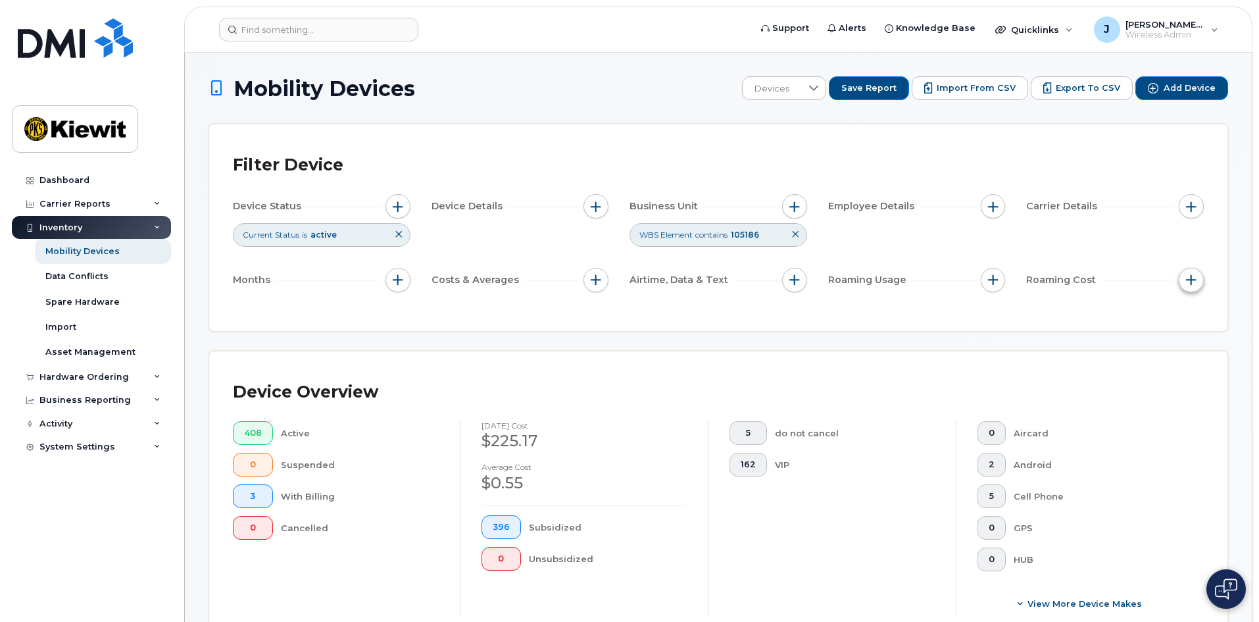
click at [1184, 278] on button "button" at bounding box center [1191, 280] width 25 height 25
click at [1000, 274] on button "button" at bounding box center [993, 280] width 25 height 25
click at [947, 301] on div "Filter Device Device Status Current Status is active Device Details Business Un…" at bounding box center [718, 227] width 971 height 159
click at [792, 276] on span "button" at bounding box center [794, 279] width 11 height 11
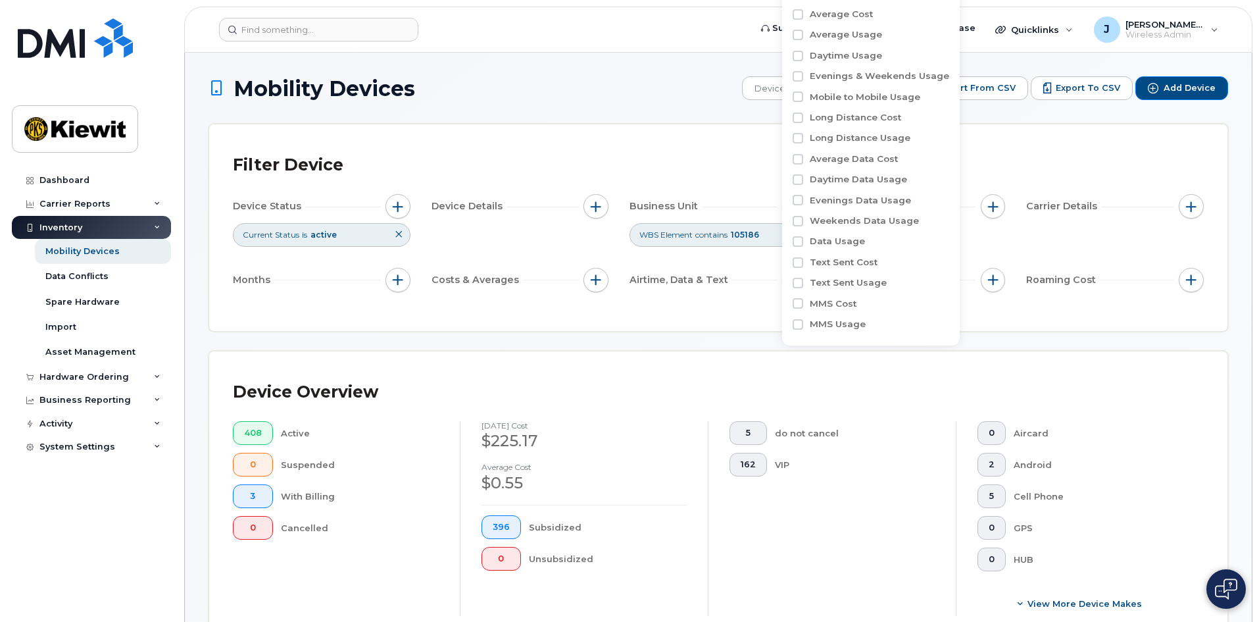
click at [741, 293] on div "Airtime, Data & Text" at bounding box center [718, 283] width 178 height 30
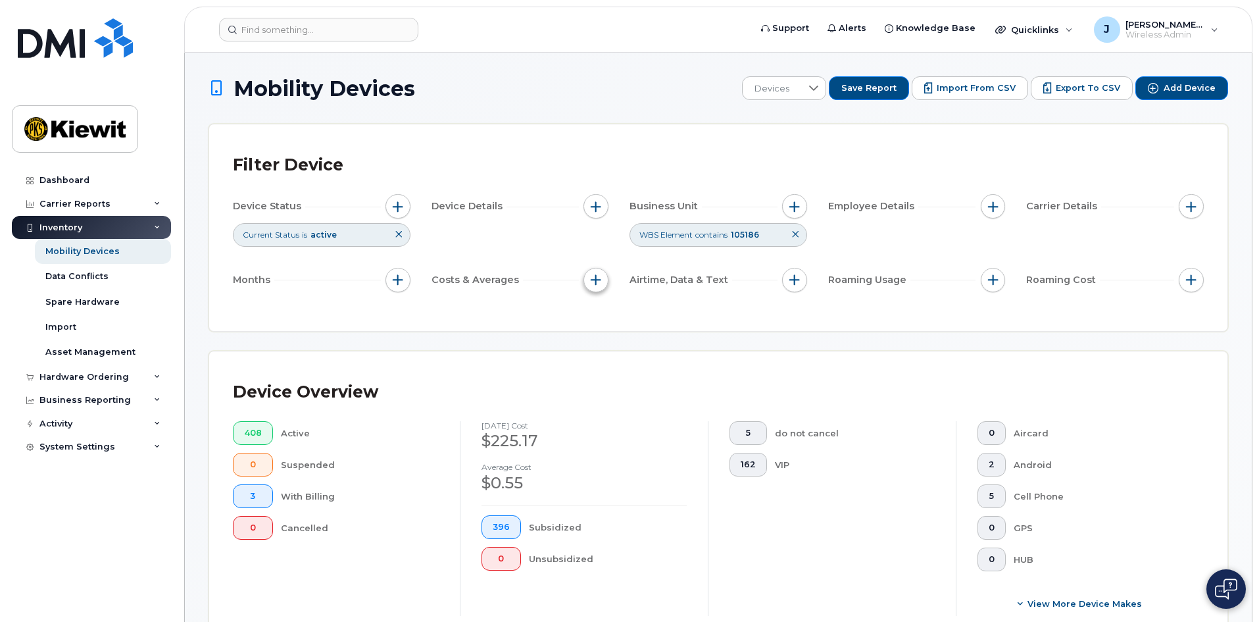
click at [598, 283] on span "button" at bounding box center [596, 279] width 11 height 11
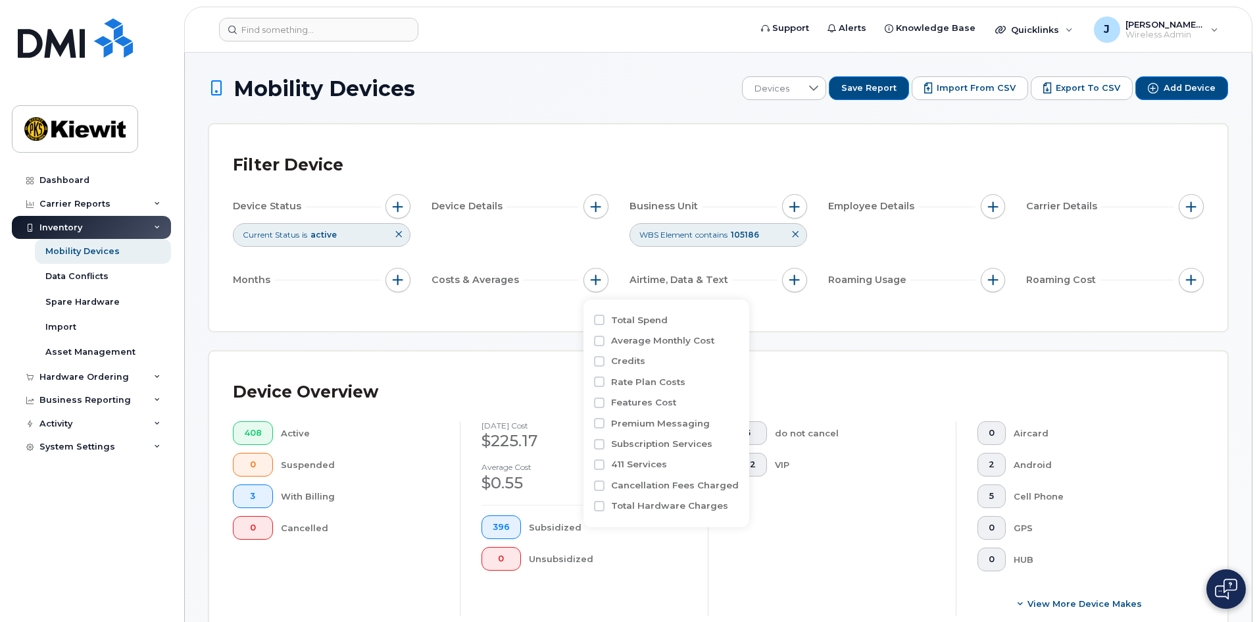
click at [543, 313] on div "Filter Device Device Status Current Status is active Device Details Business Un…" at bounding box center [718, 227] width 1018 height 207
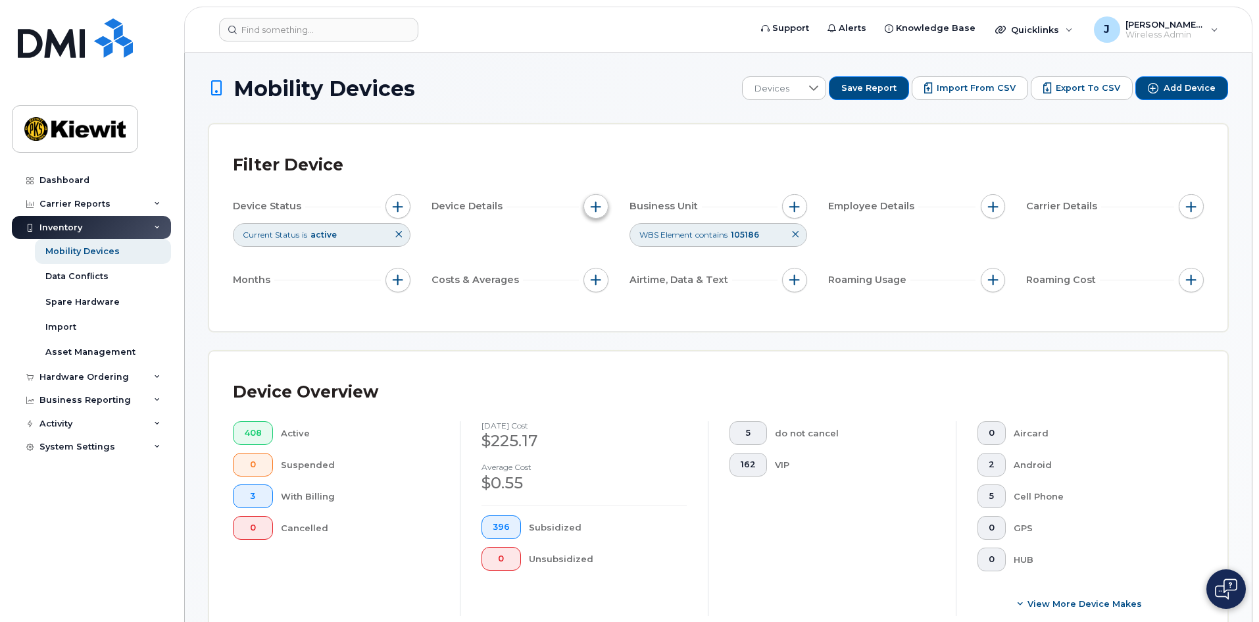
click at [603, 204] on button "button" at bounding box center [595, 206] width 25 height 25
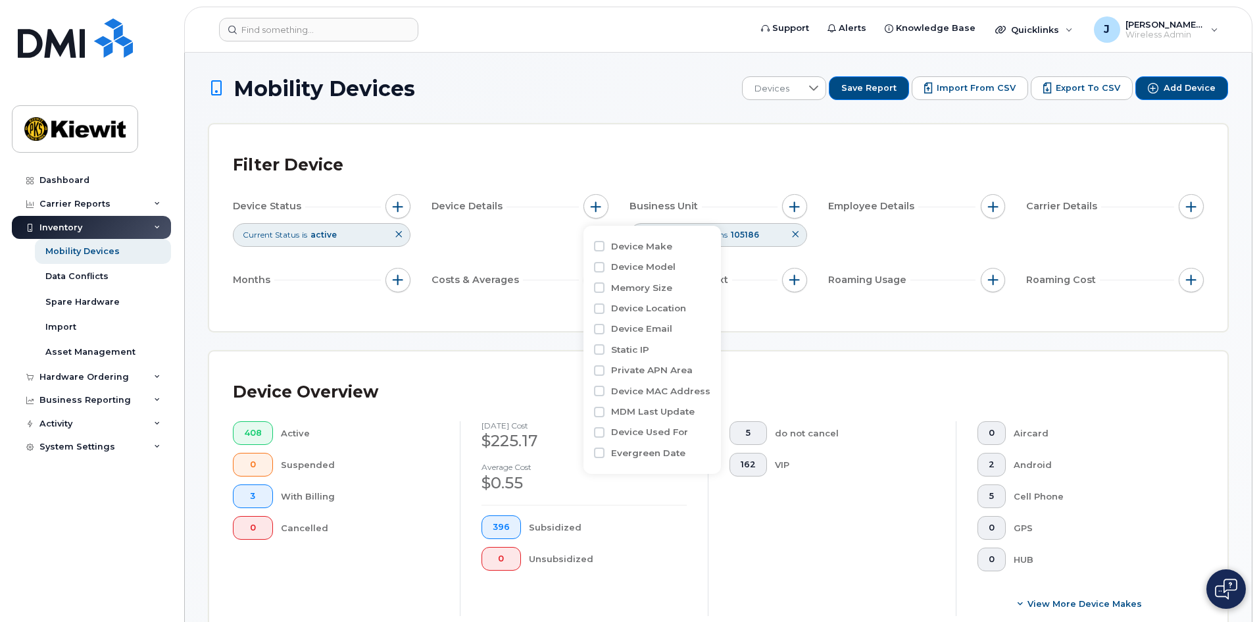
click at [480, 312] on div "Filter Device Device Status Current Status is active Device Details Business Un…" at bounding box center [718, 227] width 1018 height 207
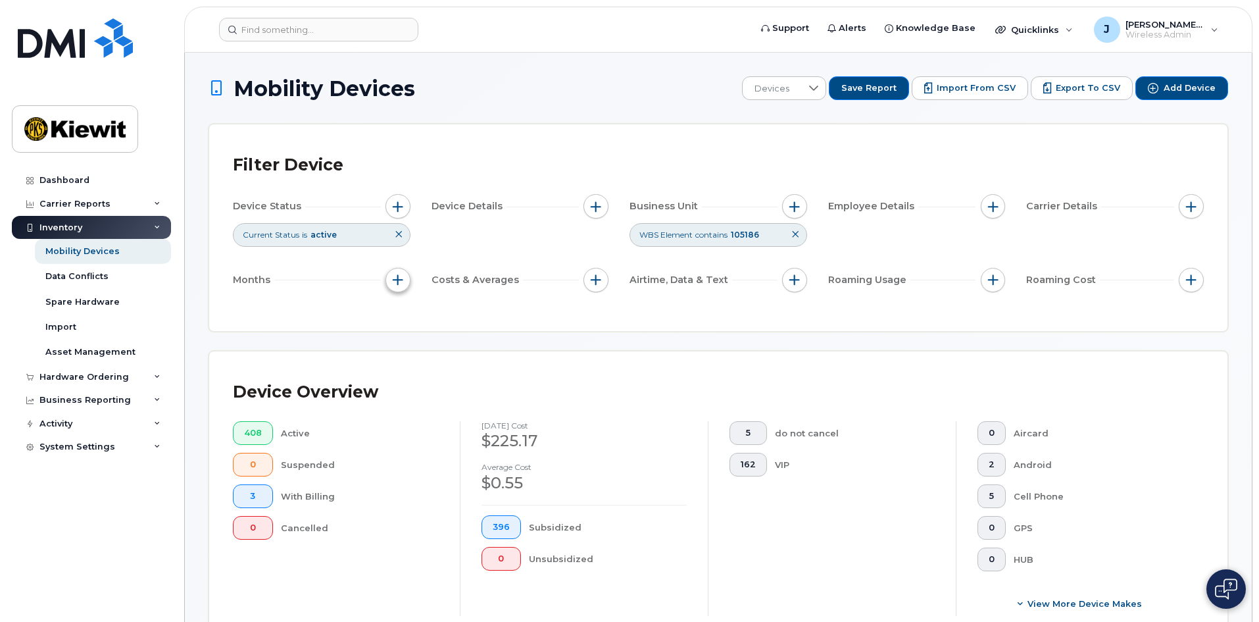
click at [390, 276] on button "button" at bounding box center [397, 280] width 25 height 25
click at [521, 307] on div "Filter Device Device Status Current Status is active Device Details Business Un…" at bounding box center [718, 227] width 971 height 159
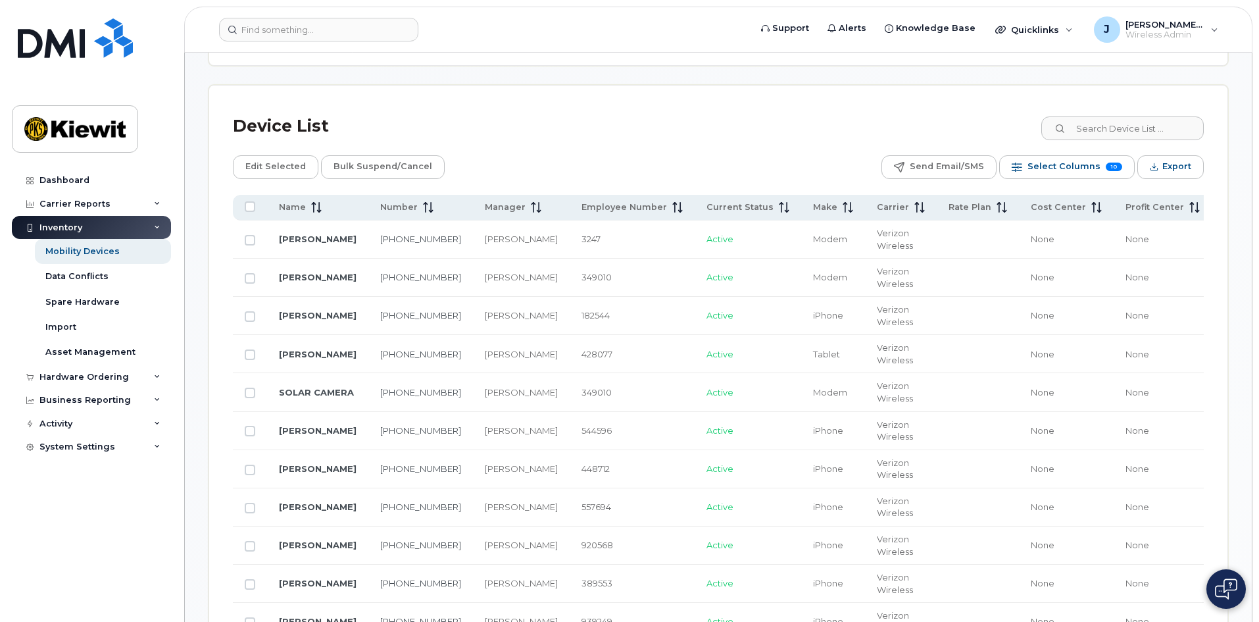
scroll to position [592, 0]
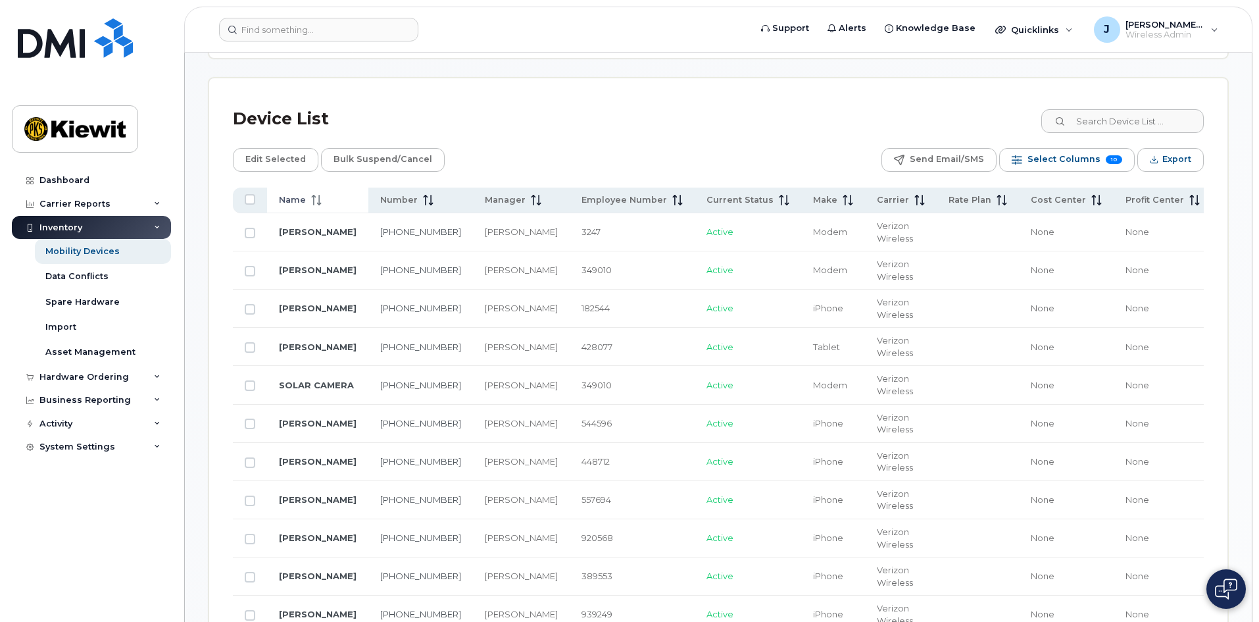
click at [324, 203] on div "Name" at bounding box center [318, 200] width 78 height 12
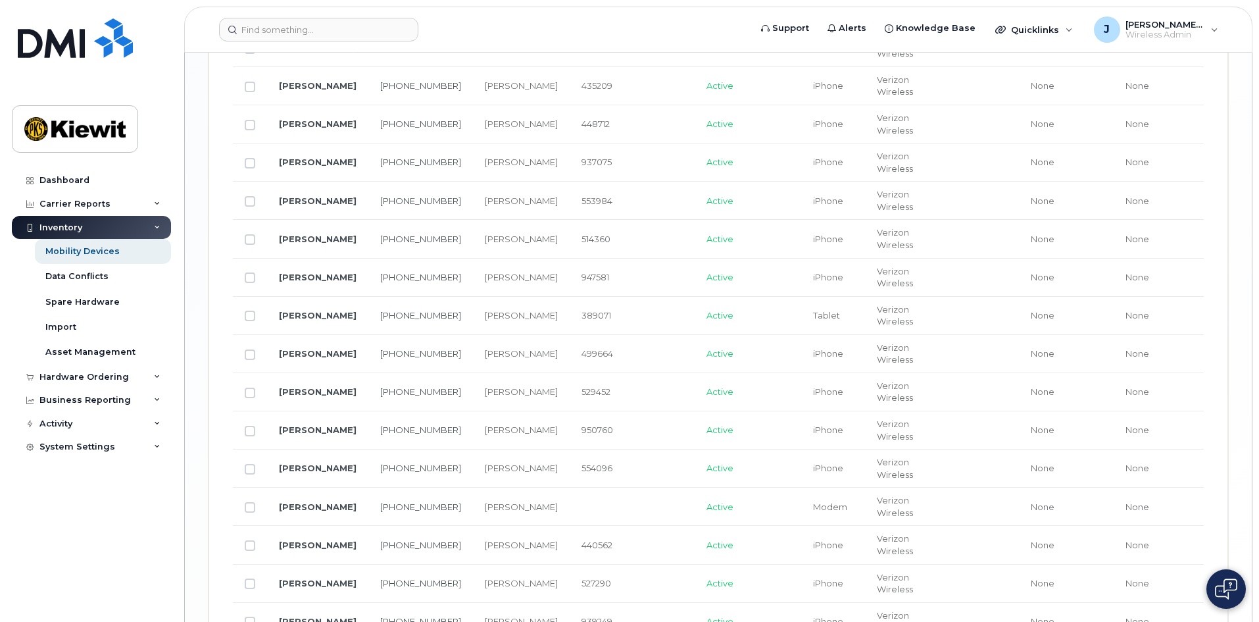
scroll to position [2232, 0]
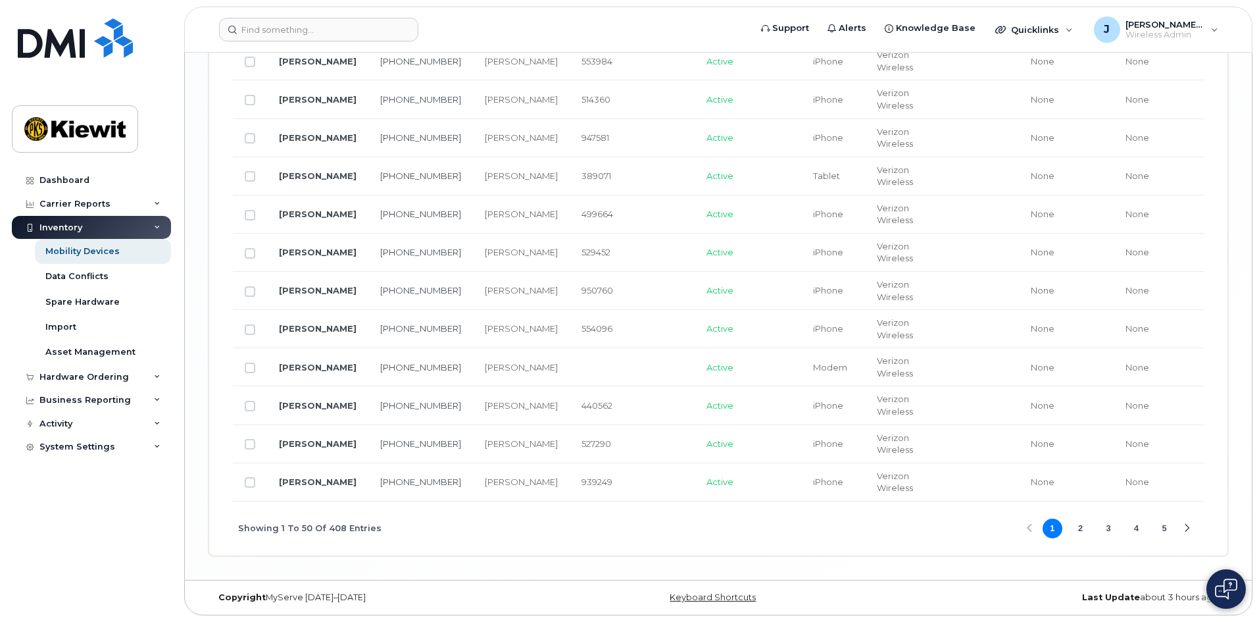
click at [1108, 533] on button "3" at bounding box center [1108, 528] width 20 height 20
click at [1137, 538] on button "4" at bounding box center [1137, 528] width 20 height 20
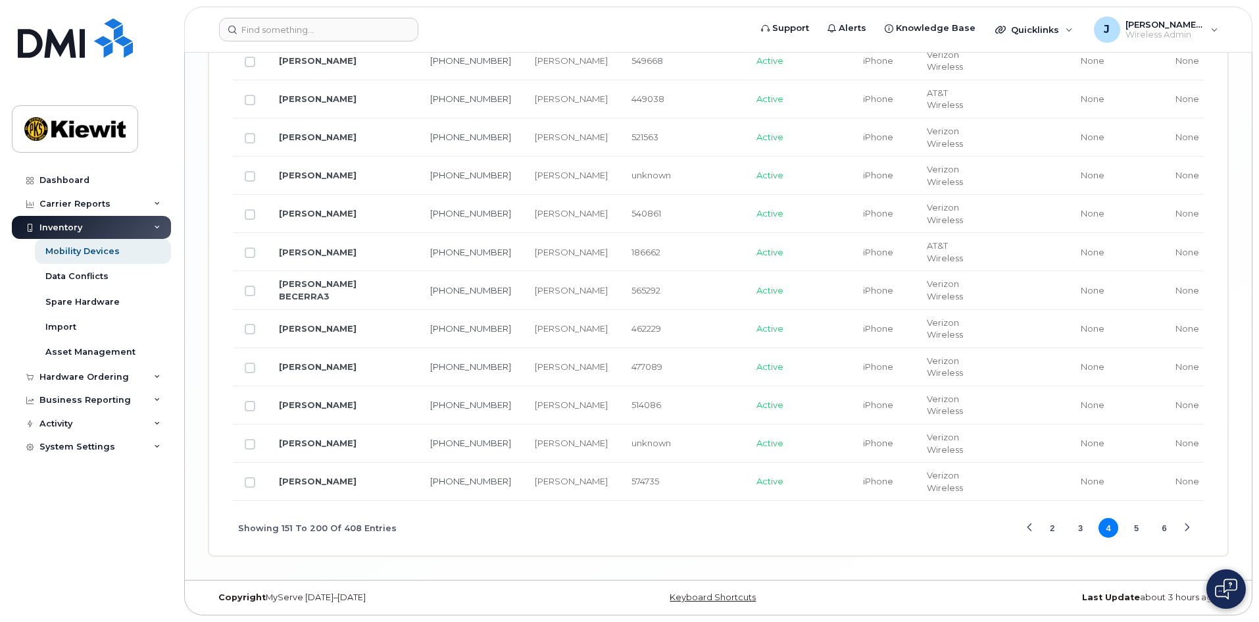
click at [1137, 533] on button "5" at bounding box center [1137, 528] width 20 height 20
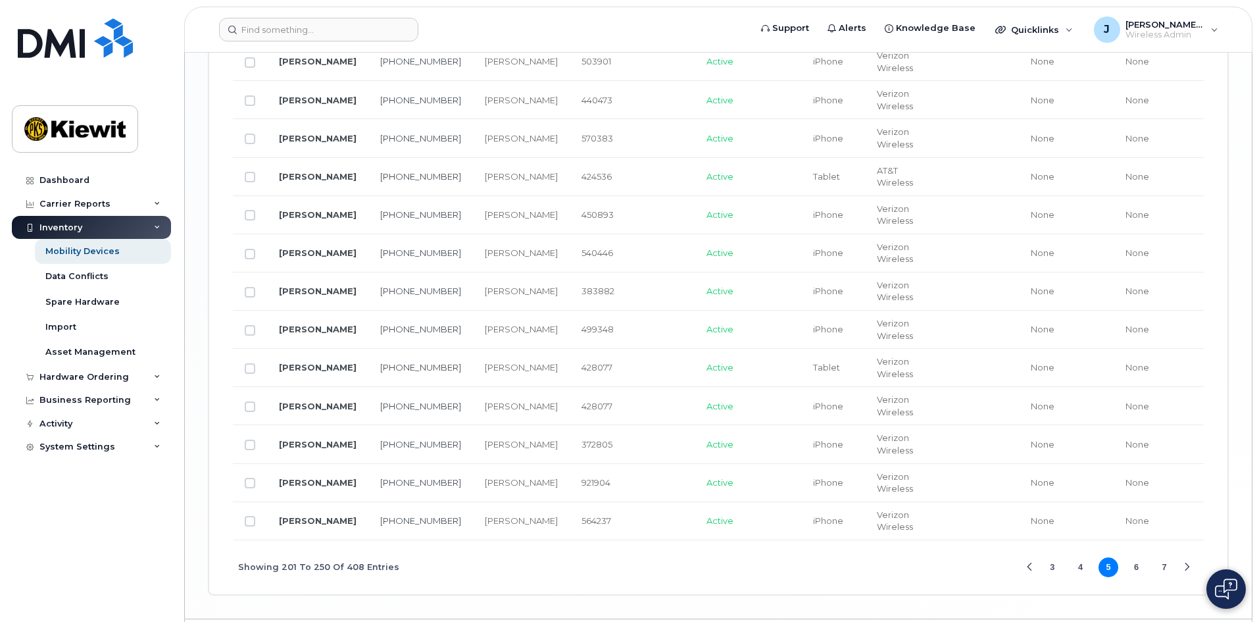
scroll to position [2166, 0]
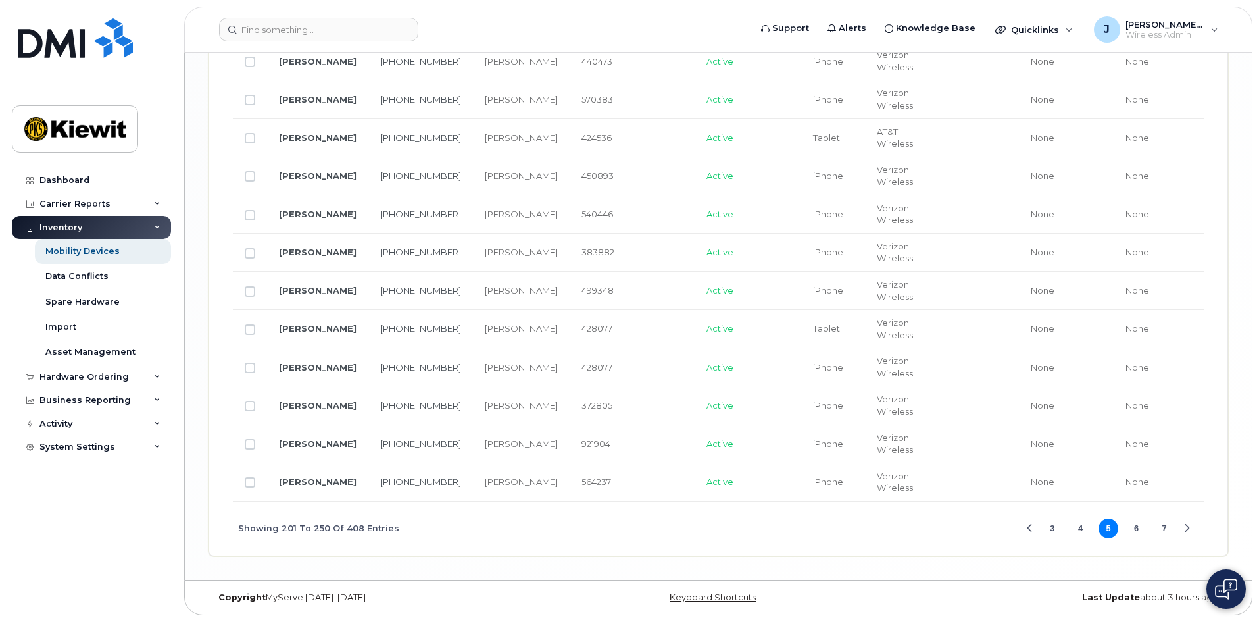
click at [1134, 528] on button "6" at bounding box center [1137, 528] width 20 height 20
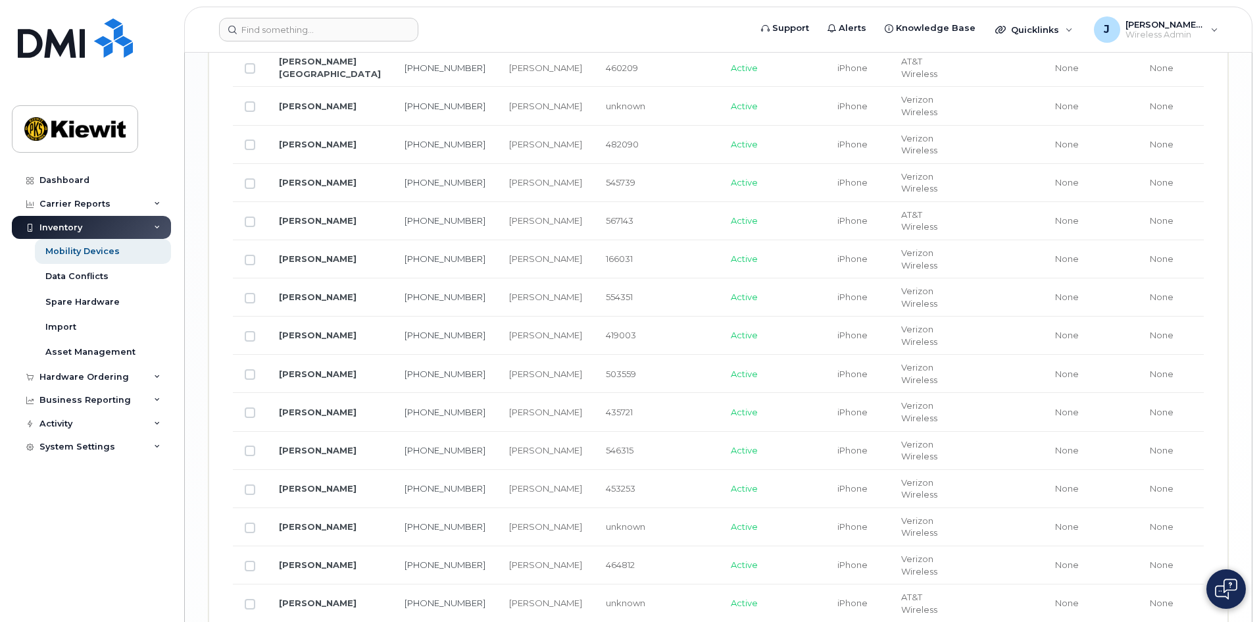
scroll to position [2220, 0]
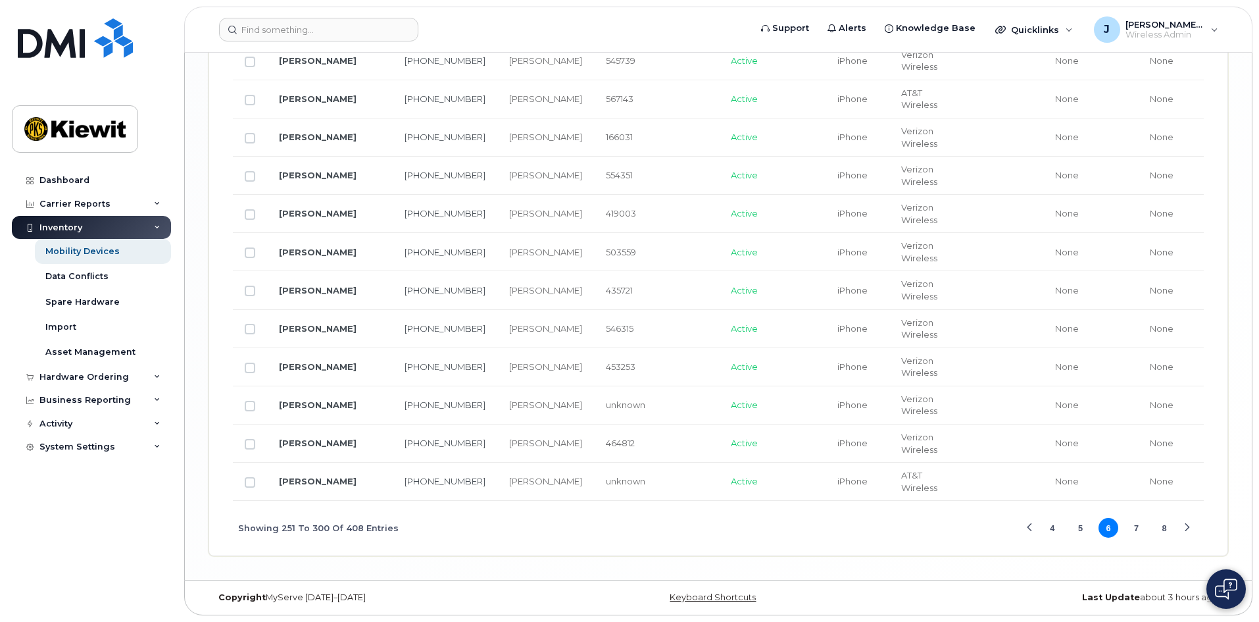
click at [1139, 528] on button "7" at bounding box center [1137, 528] width 20 height 20
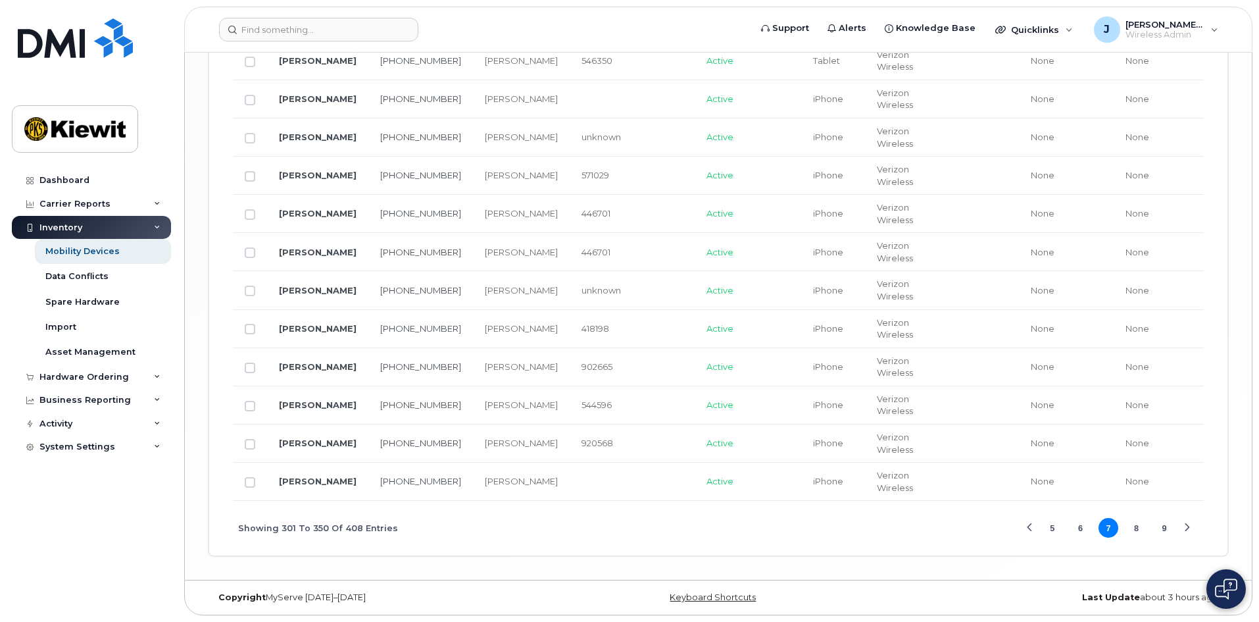
click at [1132, 528] on button "8" at bounding box center [1137, 528] width 20 height 20
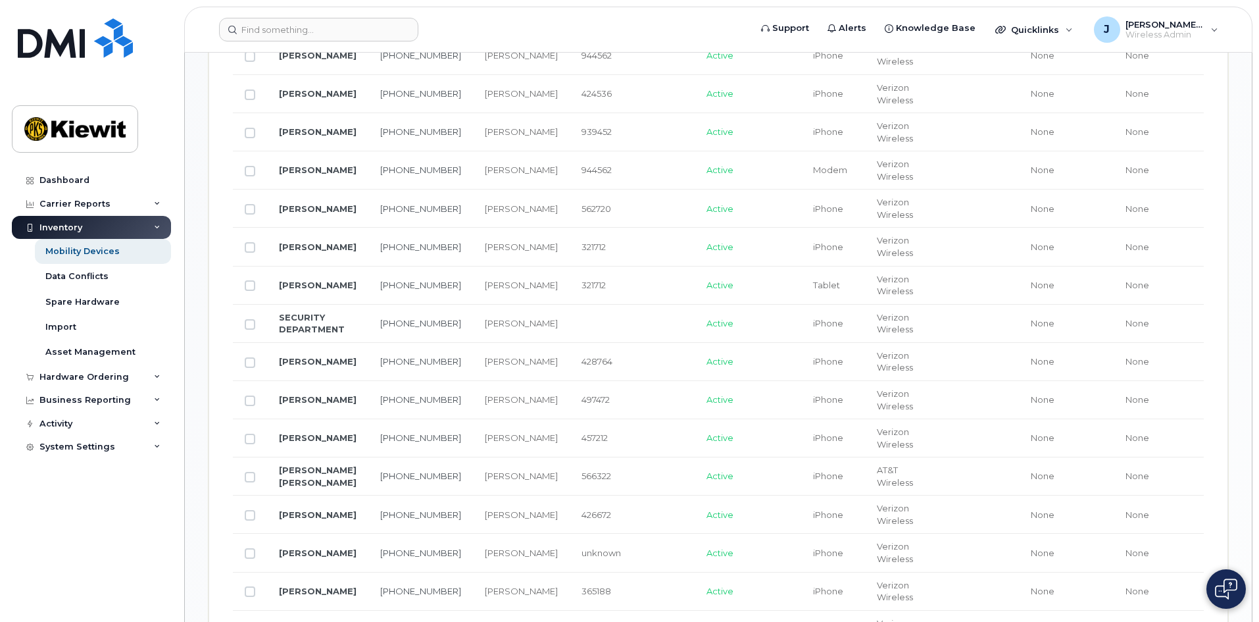
scroll to position [970, 0]
